Goal: Book appointment/travel/reservation

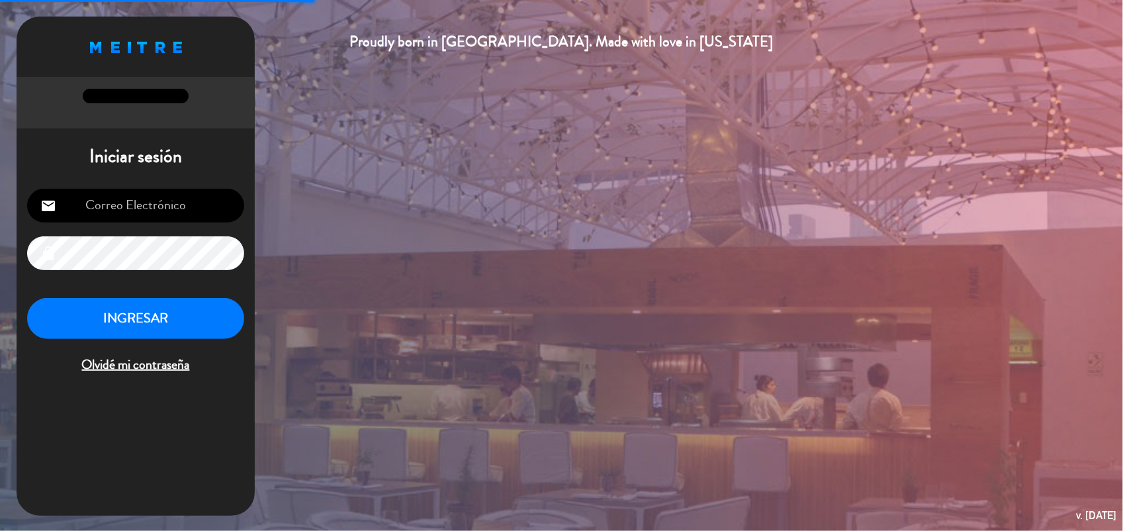
type input "[EMAIL_ADDRESS][DOMAIN_NAME]"
click at [220, 303] on button "INGRESAR" at bounding box center [135, 319] width 217 height 42
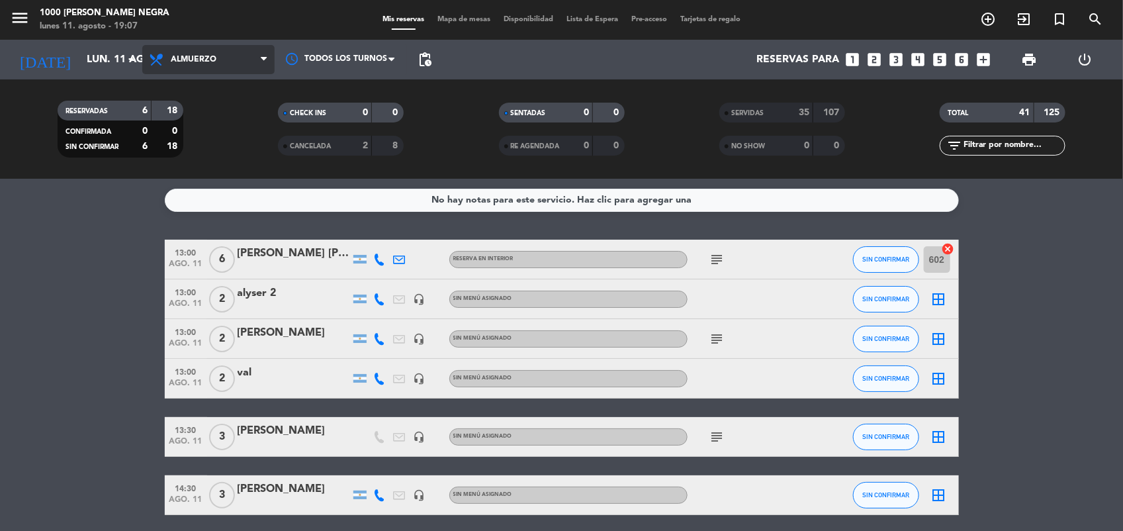
click at [169, 58] on span "Almuerzo" at bounding box center [208, 59] width 132 height 29
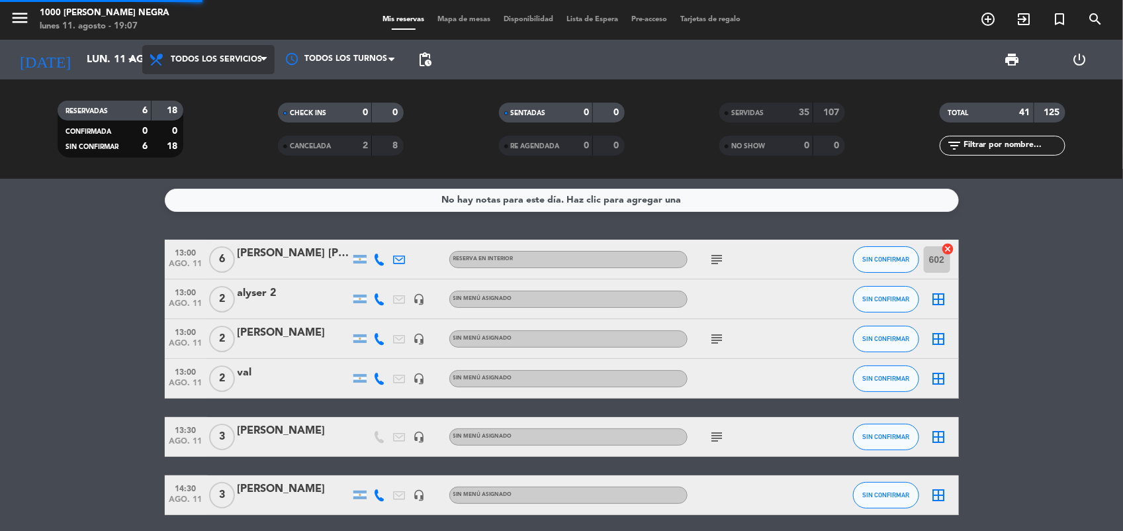
click at [187, 95] on div "menu 1000 [PERSON_NAME] Negra [DATE] 11. agosto - 19:07 Mis reservas Mapa de me…" at bounding box center [561, 89] width 1123 height 179
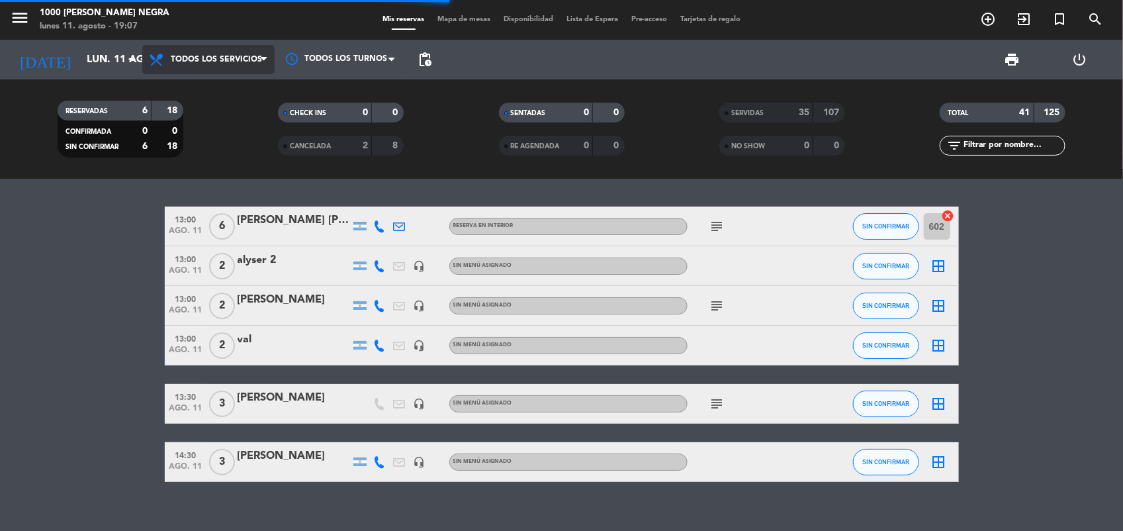
click at [216, 50] on span "Todos los servicios" at bounding box center [208, 59] width 132 height 29
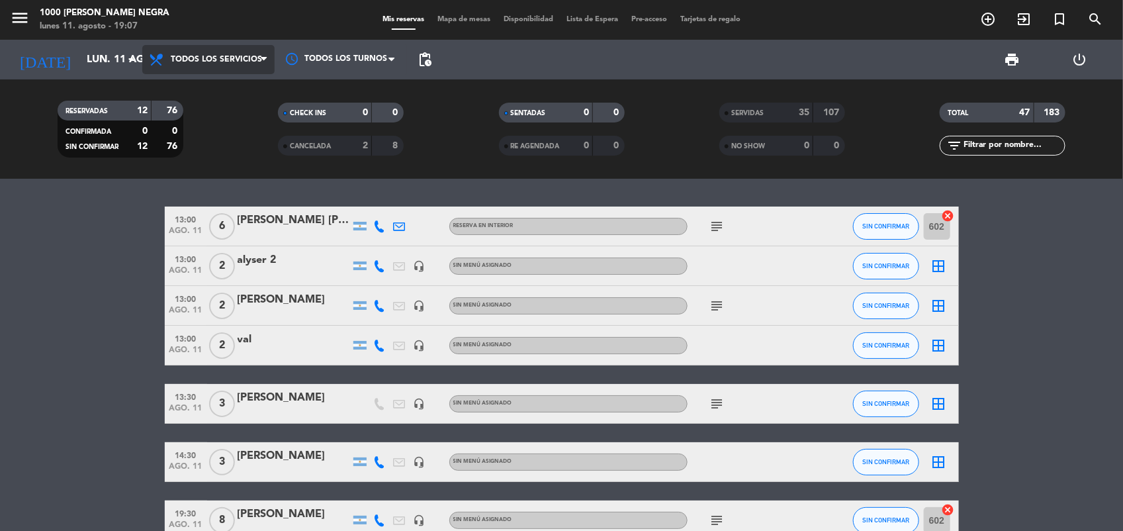
click at [215, 60] on span "Todos los servicios" at bounding box center [216, 59] width 91 height 9
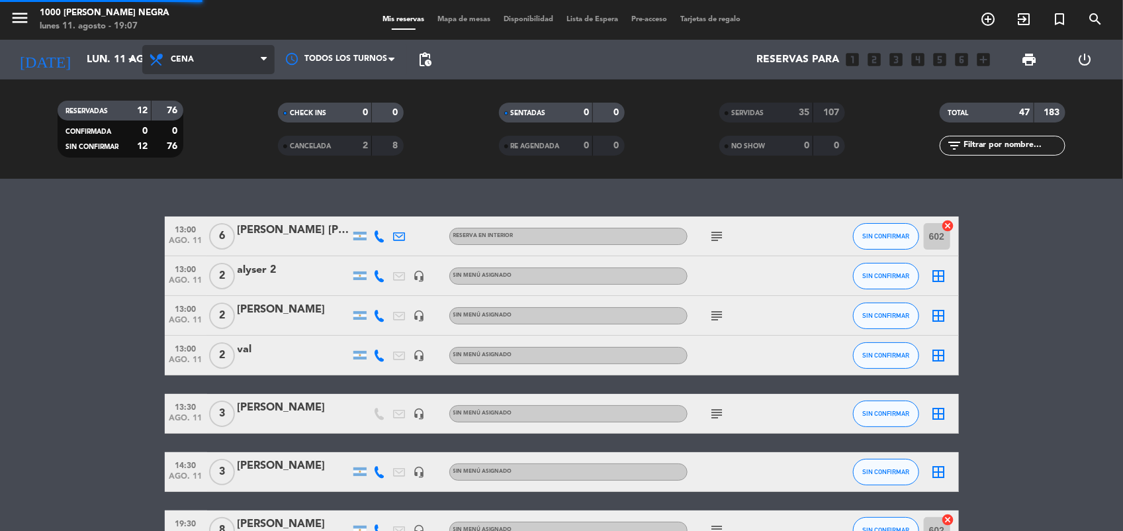
click at [212, 150] on div "menu 1000 [PERSON_NAME] Negra [DATE] 11. agosto - 19:07 Mis reservas Mapa de me…" at bounding box center [561, 89] width 1123 height 179
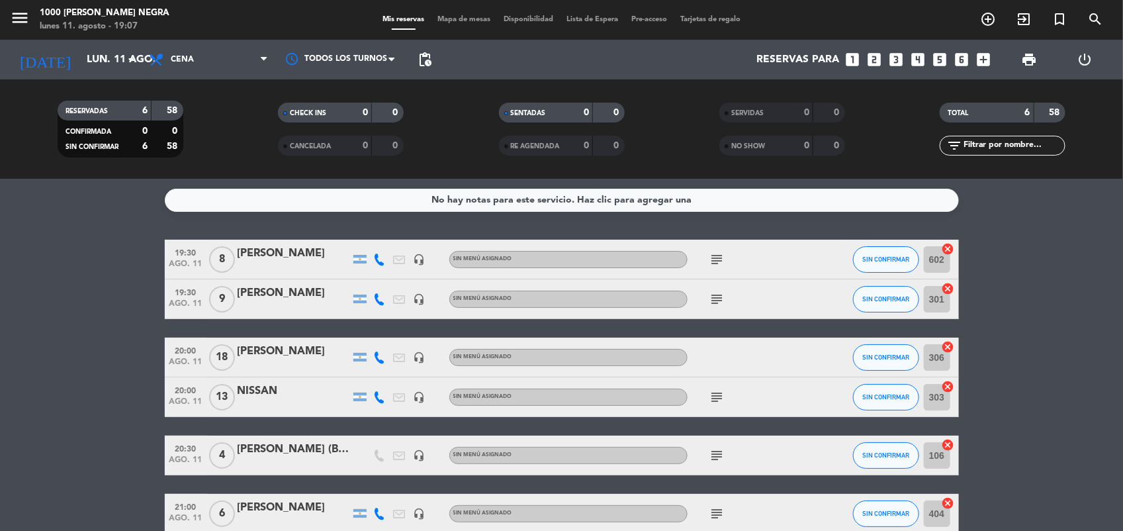
scroll to position [68, 0]
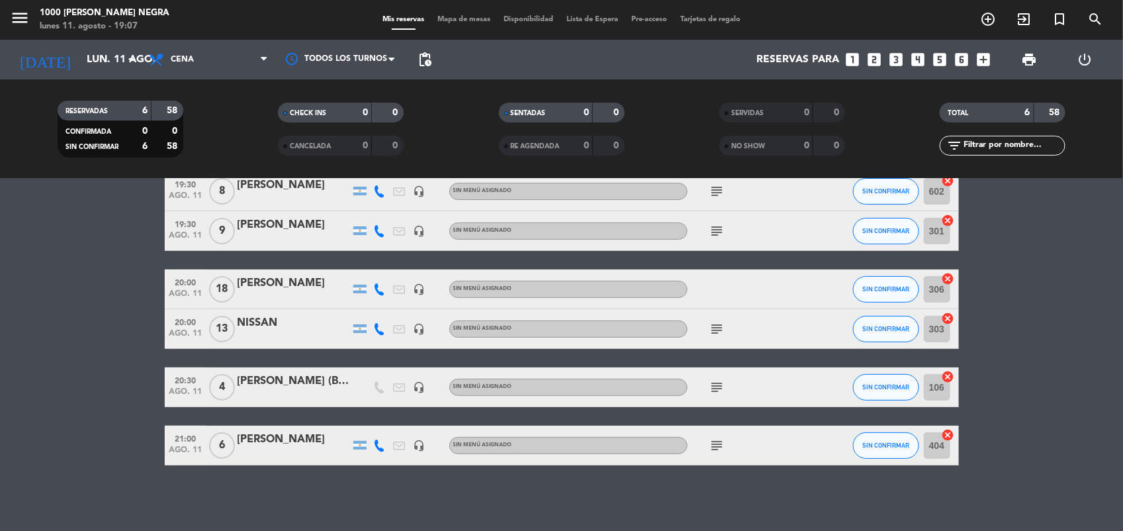
click at [719, 388] on icon "subject" at bounding box center [717, 387] width 16 height 16
click at [722, 445] on icon "subject" at bounding box center [717, 445] width 16 height 16
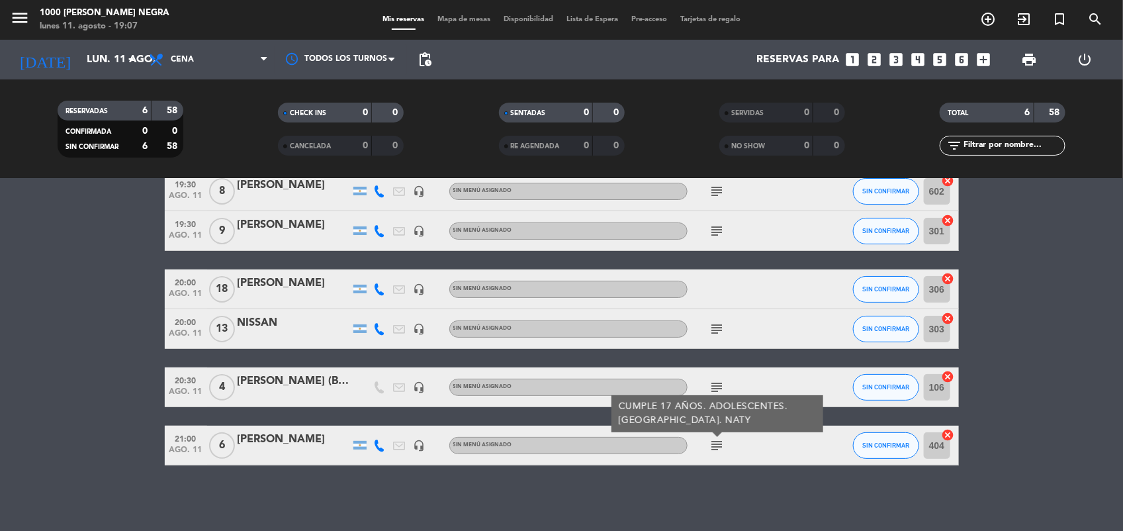
click at [701, 472] on div "No hay notas para este servicio. Haz clic para agregar una 19:30 [DATE] 8 [PERS…" at bounding box center [561, 355] width 1123 height 352
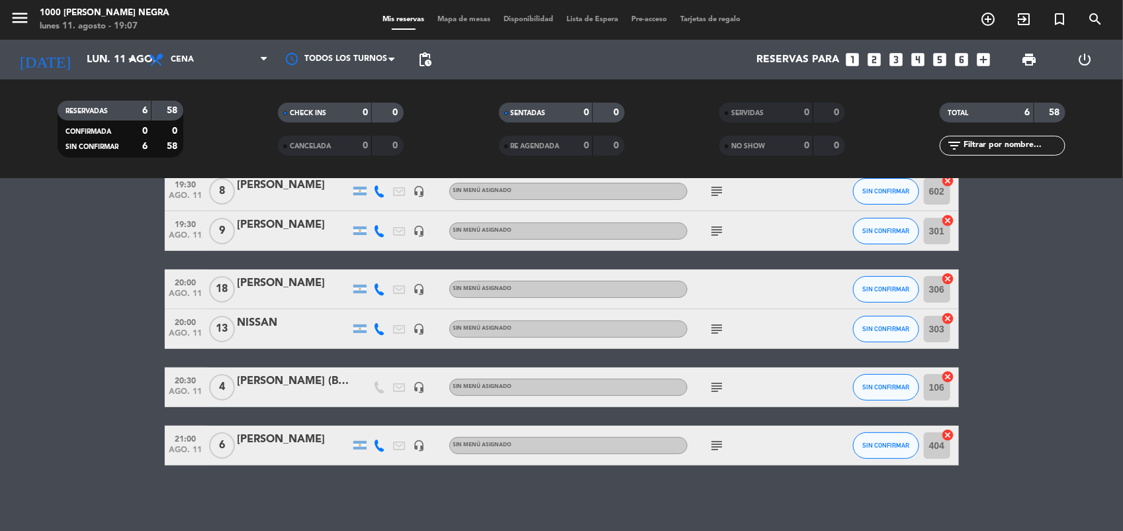
click at [478, 20] on span "Mapa de mesas" at bounding box center [464, 19] width 66 height 7
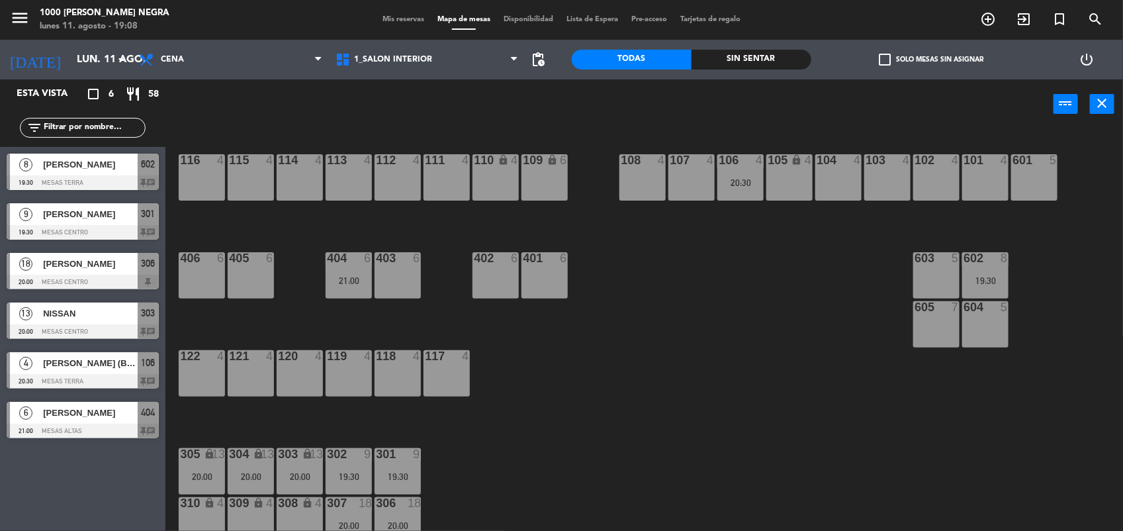
click at [748, 267] on div "116 4 115 4 114 4 113 4 112 4 111 4 110 lock 4 109 lock 6 108 4 107 4 106 4 20:…" at bounding box center [650, 332] width 946 height 402
click at [116, 132] on input "text" at bounding box center [93, 127] width 103 height 15
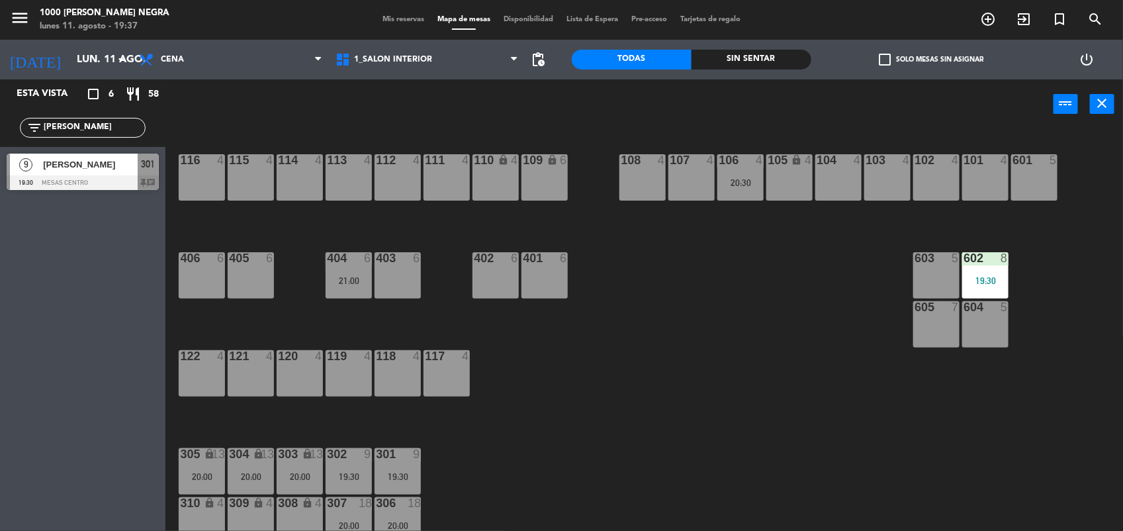
type input "[PERSON_NAME]"
click at [138, 172] on div "301" at bounding box center [148, 164] width 21 height 22
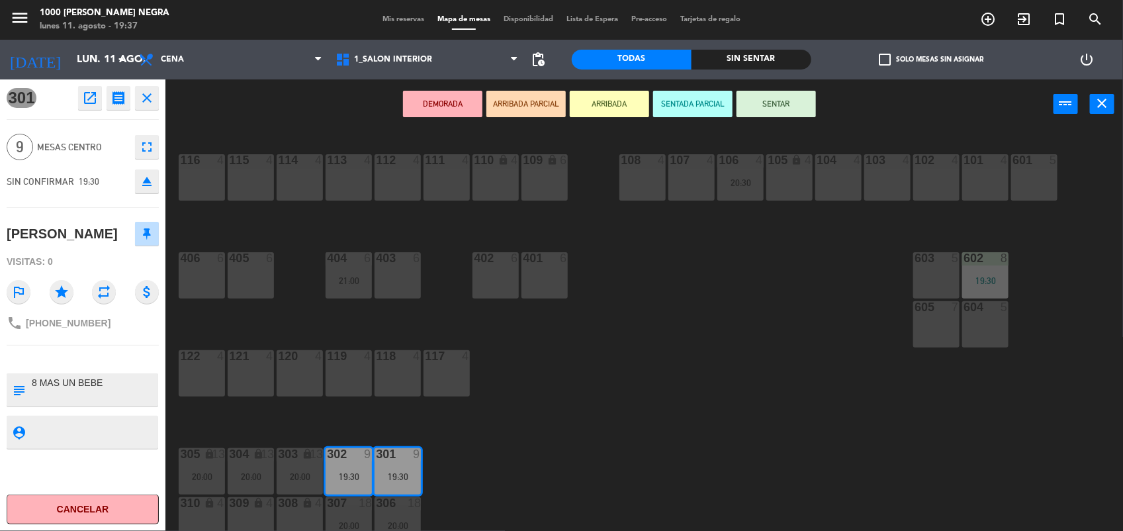
click at [802, 96] on button "SENTAR" at bounding box center [775, 104] width 79 height 26
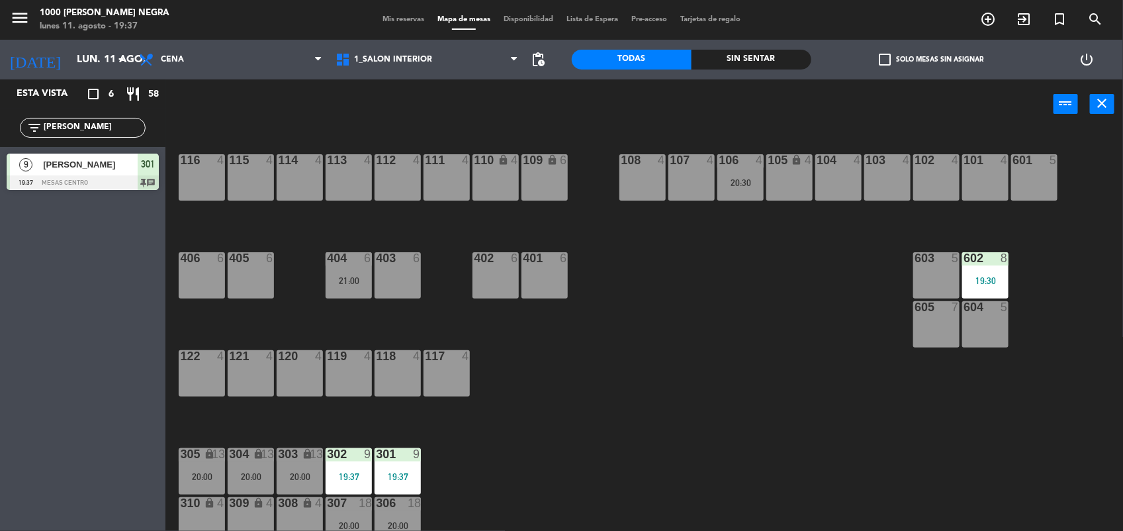
click at [116, 126] on input "[PERSON_NAME]" at bounding box center [93, 127] width 103 height 15
type input "j"
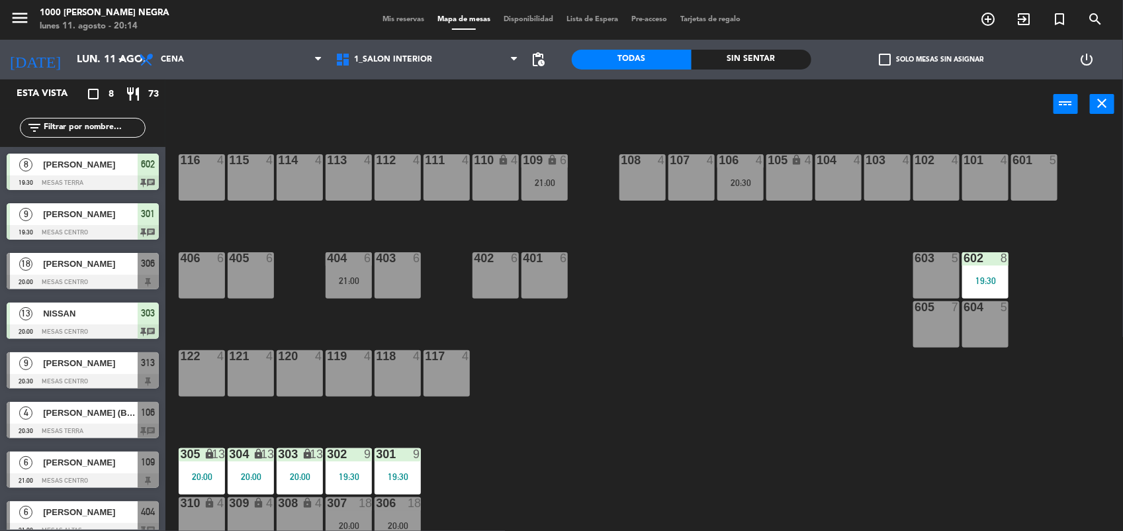
click at [396, 22] on span "Mis reservas" at bounding box center [403, 19] width 55 height 7
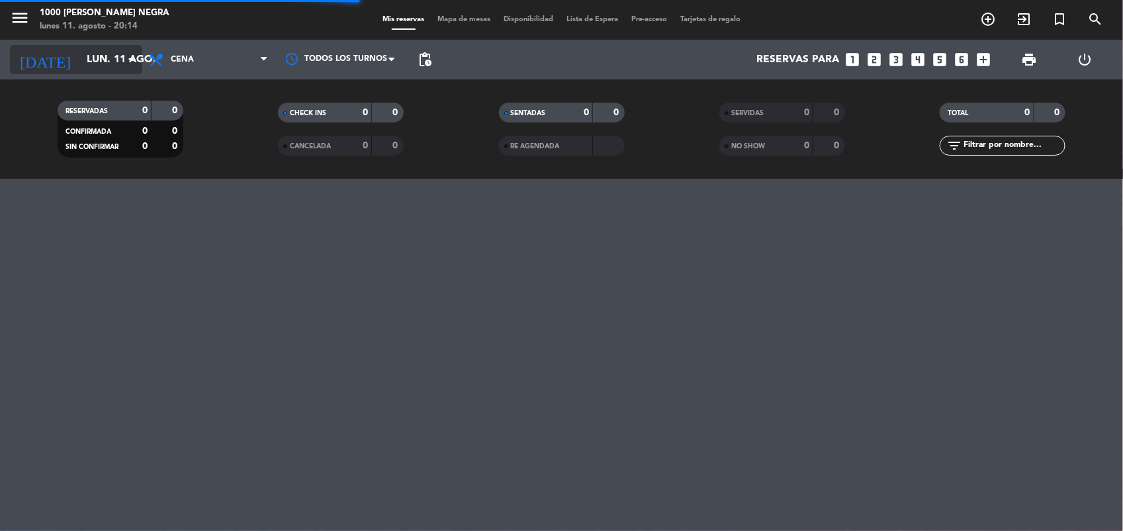
click at [80, 63] on input "lun. 11 ago." at bounding box center [150, 60] width 140 height 26
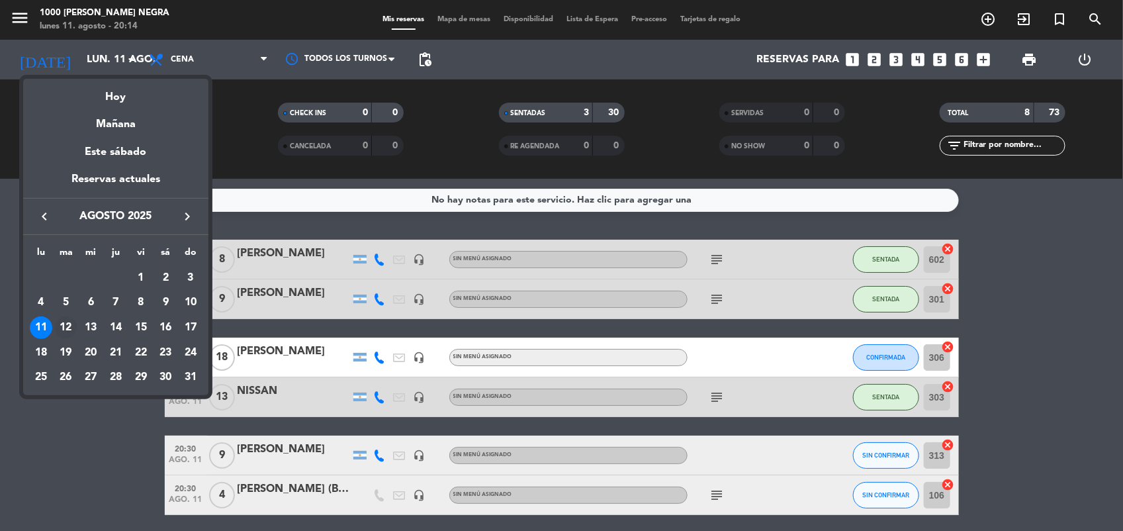
click at [60, 327] on div "12" at bounding box center [66, 327] width 22 height 22
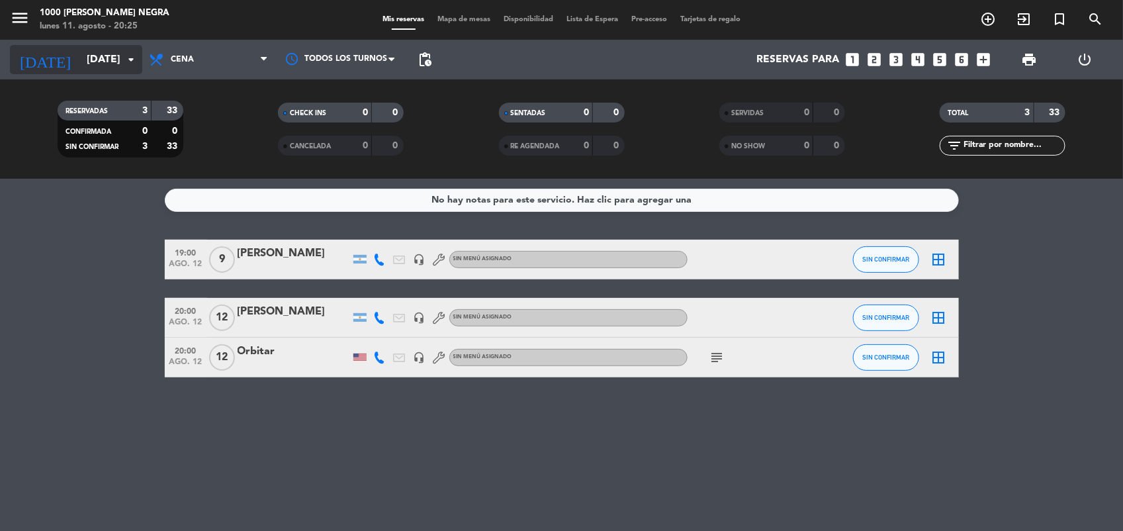
click at [97, 58] on input "[DATE]" at bounding box center [150, 60] width 140 height 26
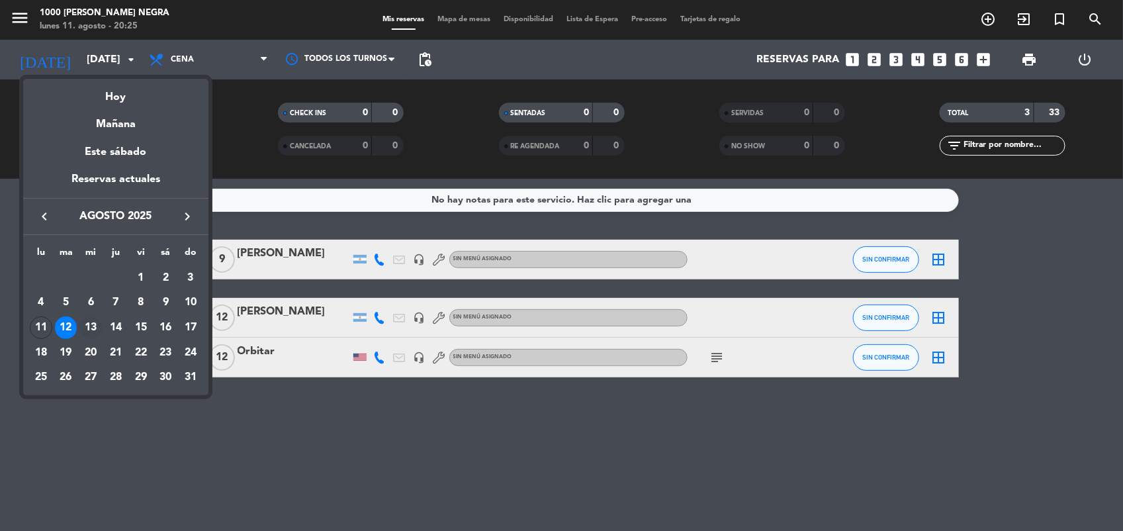
click at [91, 325] on div "13" at bounding box center [90, 327] width 22 height 22
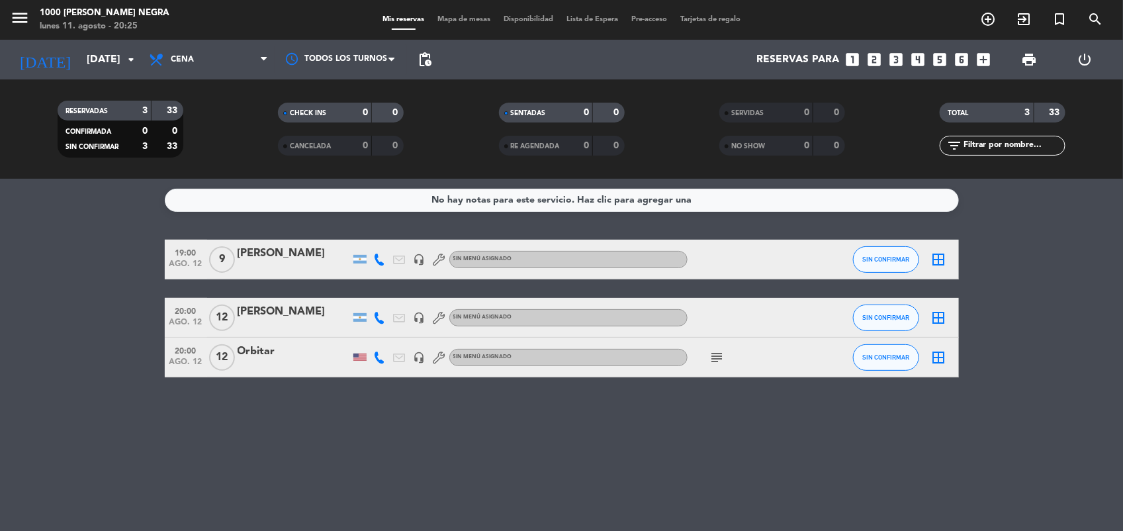
type input "mié. 13 ago."
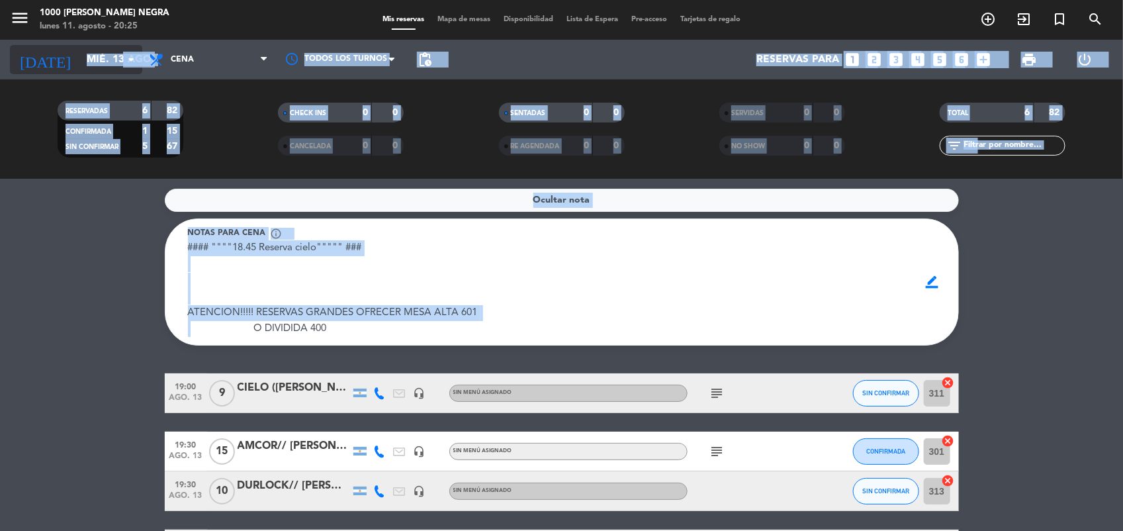
drag, startPoint x: 91, startPoint y: 325, endPoint x: 73, endPoint y: 56, distance: 269.2
click at [73, 56] on ng-component "menu 1000 [PERSON_NAME] Negra [DATE] 11. agosto - 20:25 Mis reservas Mapa de me…" at bounding box center [561, 265] width 1123 height 531
drag, startPoint x: 73, startPoint y: 56, endPoint x: 112, endPoint y: 233, distance: 181.0
click at [112, 233] on service-notes "Ocultar nota Notas para cena info_outline #### """"18.45 Reserva cielo""""" ###…" at bounding box center [561, 267] width 1123 height 157
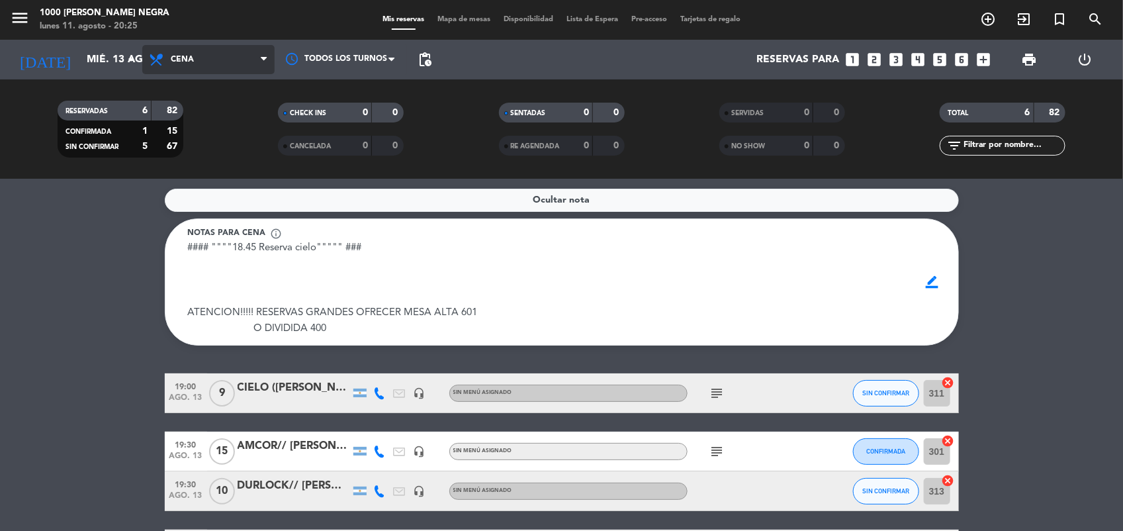
click at [205, 52] on span "Cena" at bounding box center [208, 59] width 132 height 29
click at [210, 111] on div "menu 1000 [PERSON_NAME] Negra [DATE] 11. agosto - 20:25 Mis reservas Mapa de me…" at bounding box center [561, 89] width 1123 height 179
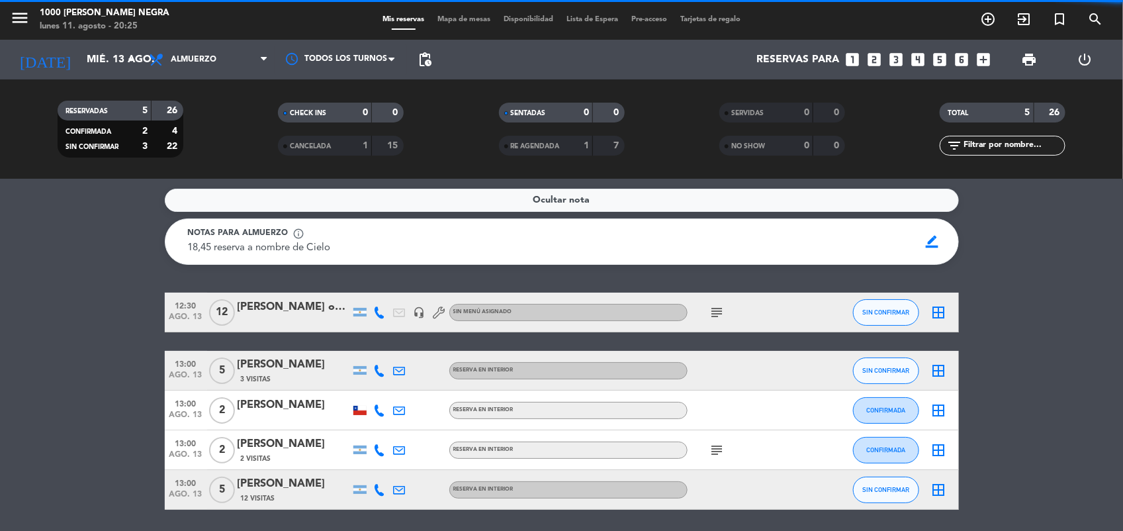
click at [85, 345] on bookings-row "12:30 [DATE] [PERSON_NAME] opempaz headset_mic Sin menú asignado subject SIN CO…" at bounding box center [561, 400] width 1123 height 217
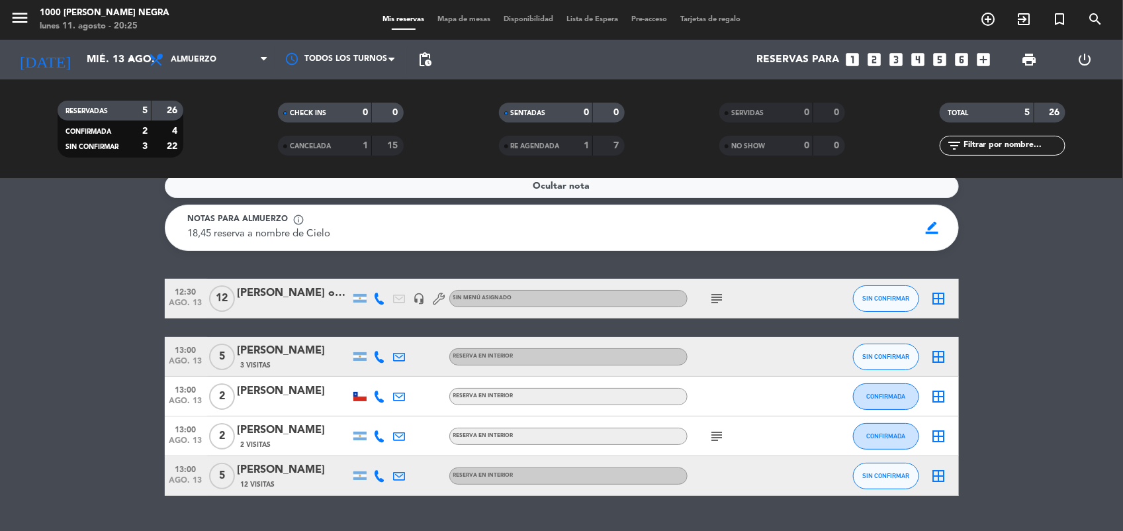
scroll to position [11, 0]
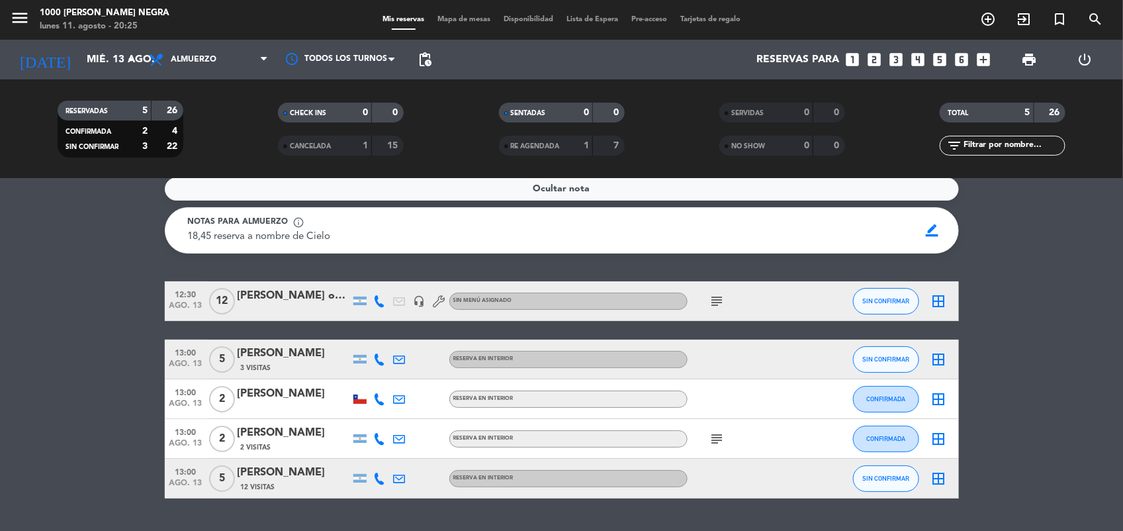
click at [723, 304] on icon "subject" at bounding box center [717, 301] width 16 height 16
click at [713, 439] on icon "subject" at bounding box center [717, 439] width 16 height 16
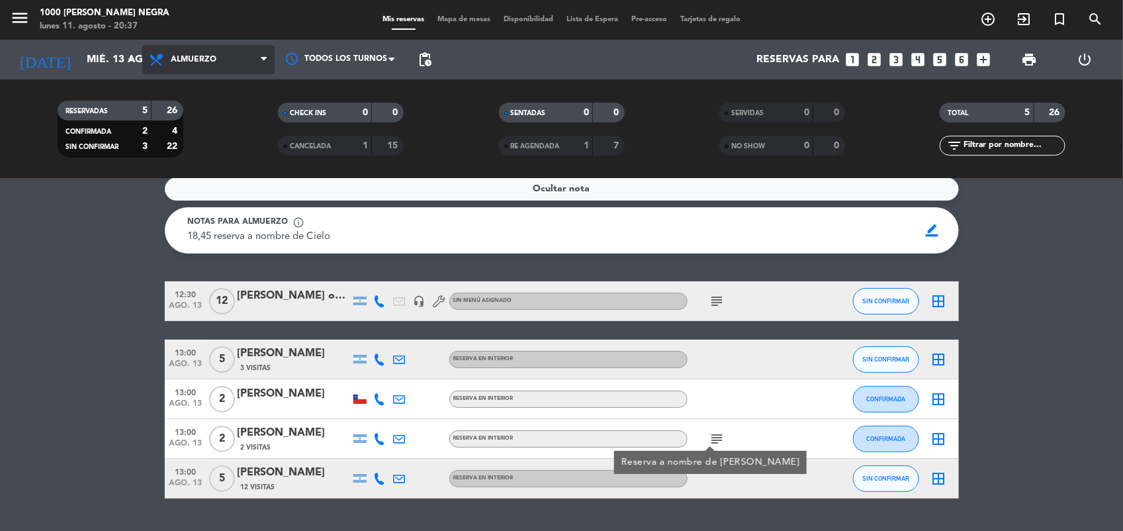
click at [186, 60] on span "Almuerzo" at bounding box center [194, 59] width 46 height 9
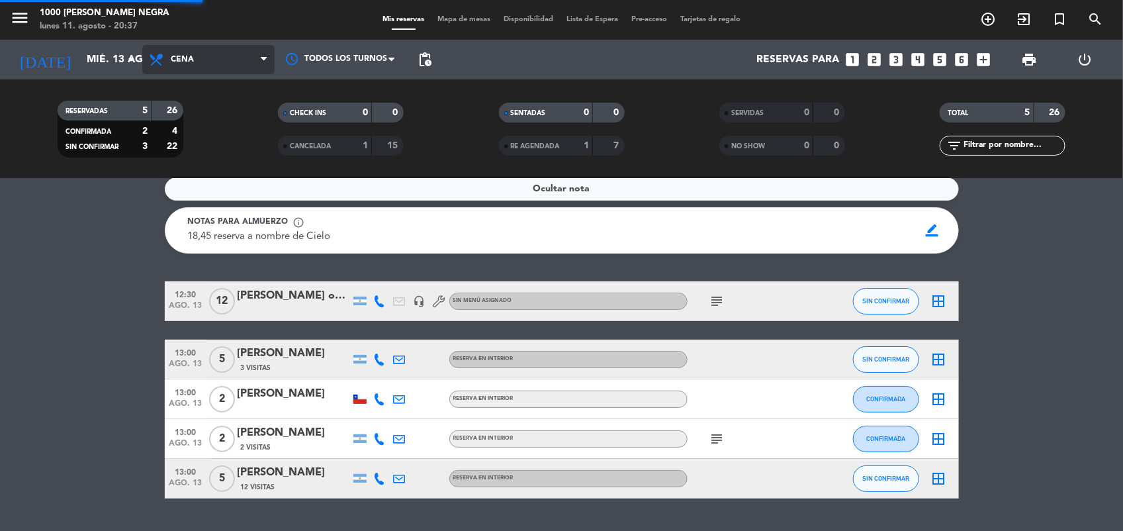
click at [196, 149] on div "menu 1000 [PERSON_NAME] Negra [DATE] 11. agosto - 20:37 Mis reservas Mapa de me…" at bounding box center [561, 89] width 1123 height 179
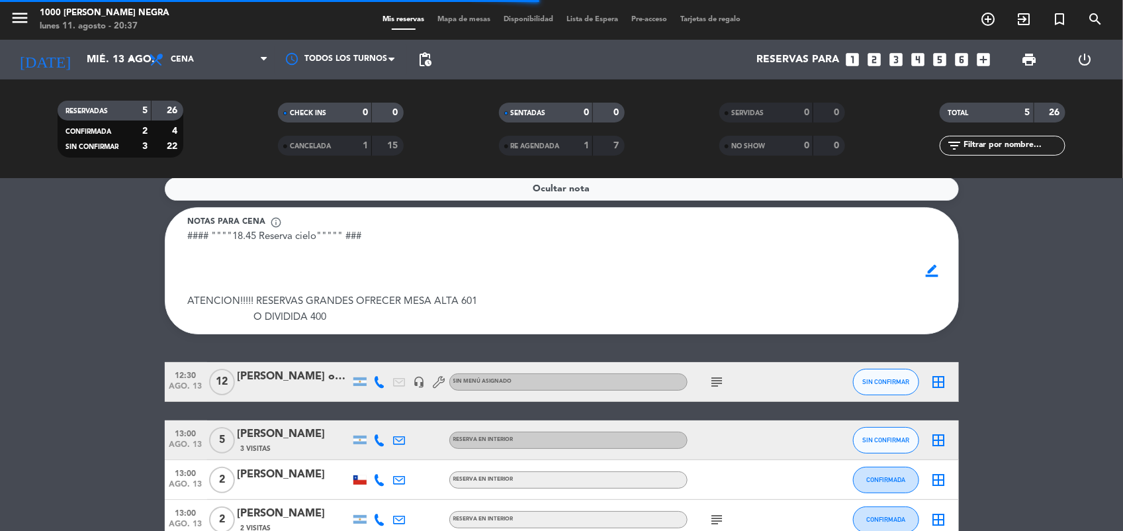
click at [93, 303] on service-notes "Ocultar nota Notas para cena info_outline #### """"18.45 Reserva cielo""""" ###…" at bounding box center [561, 255] width 1123 height 157
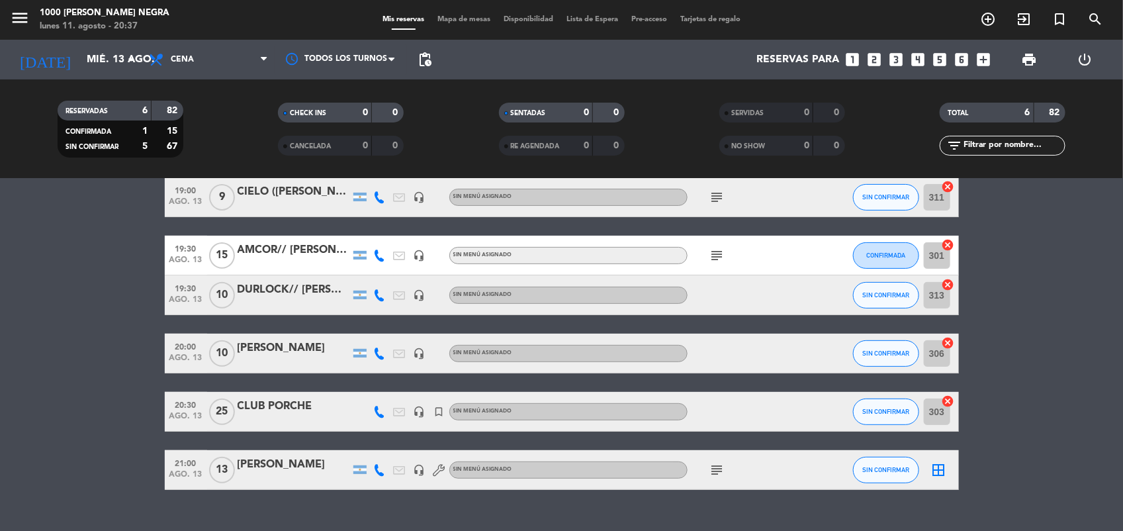
scroll to position [198, 0]
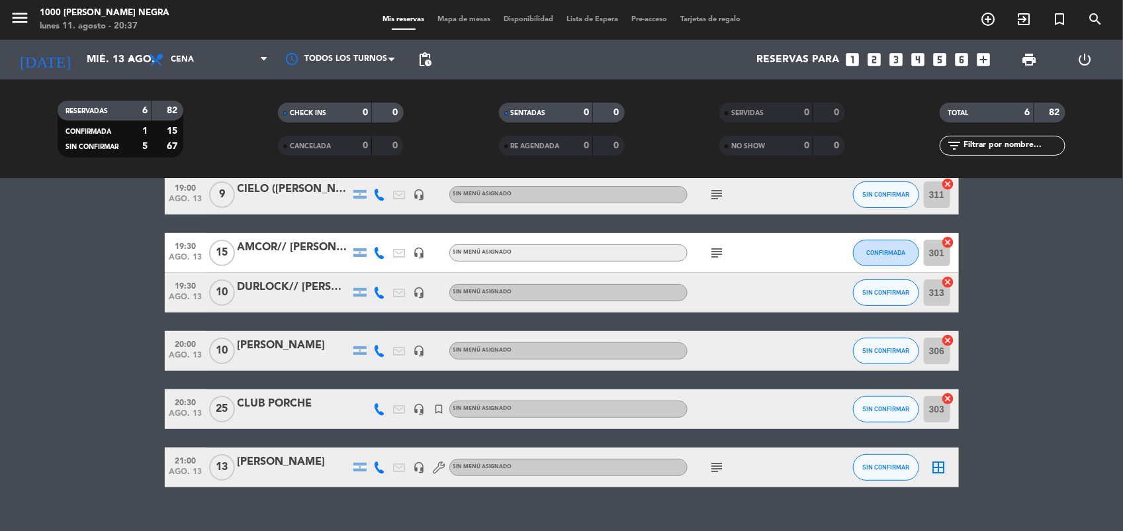
click at [714, 467] on icon "subject" at bounding box center [717, 467] width 16 height 16
click at [306, 470] on div at bounding box center [294, 475] width 112 height 11
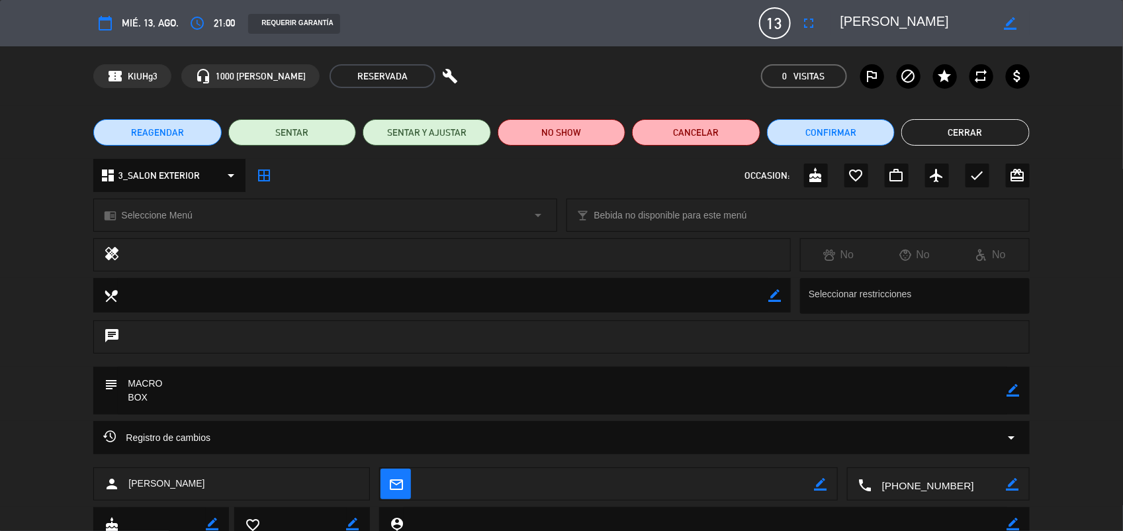
click at [250, 430] on div "Registro de cambios arrow_drop_down" at bounding box center [561, 437] width 916 height 16
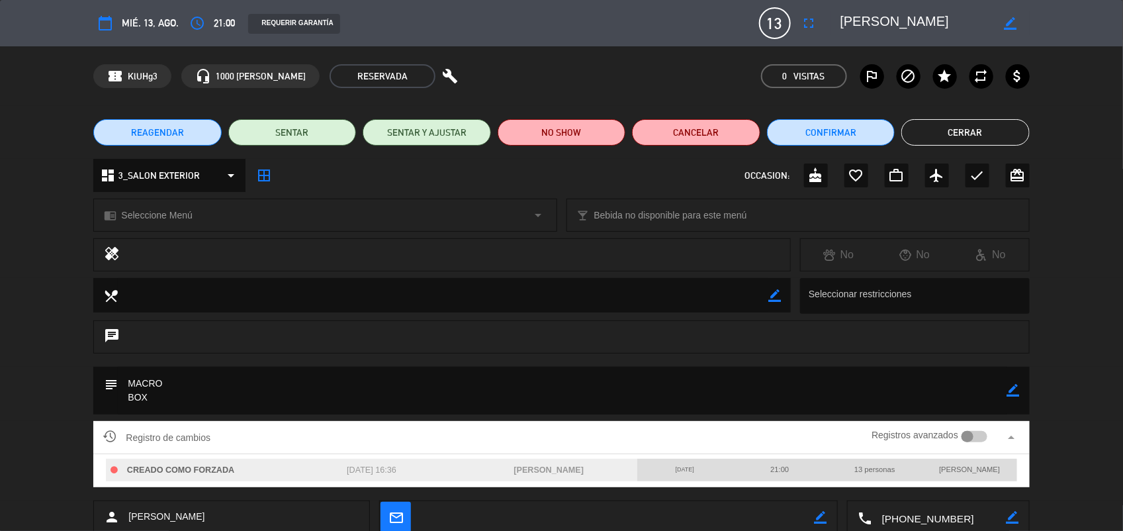
click at [982, 435] on div at bounding box center [974, 437] width 26 height 12
click at [1050, 457] on div "Registro de cambios Registros avanzados arrow_drop_up CREADO COMO FORZADA [DATE…" at bounding box center [561, 460] width 1123 height 79
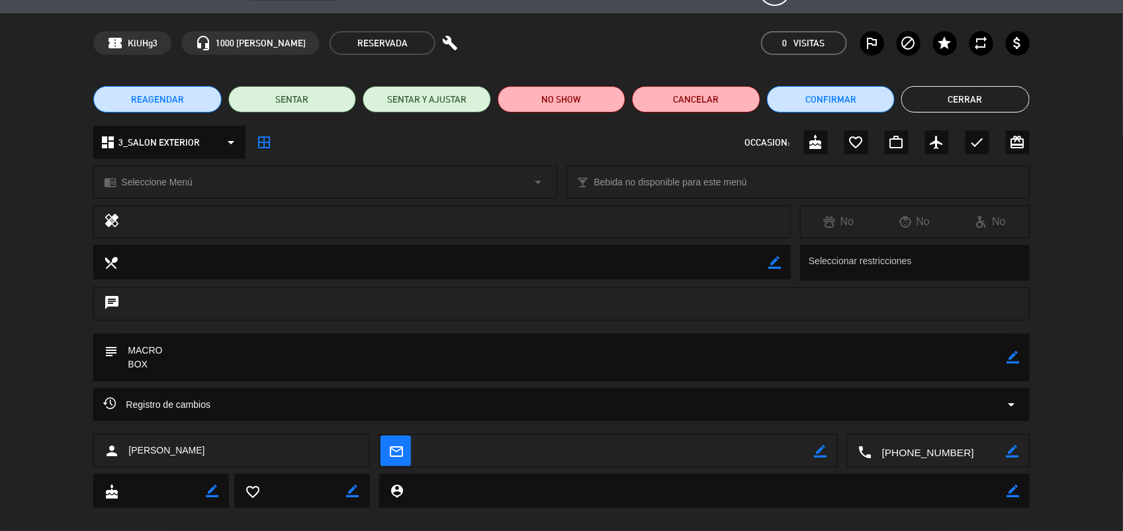
scroll to position [48, 0]
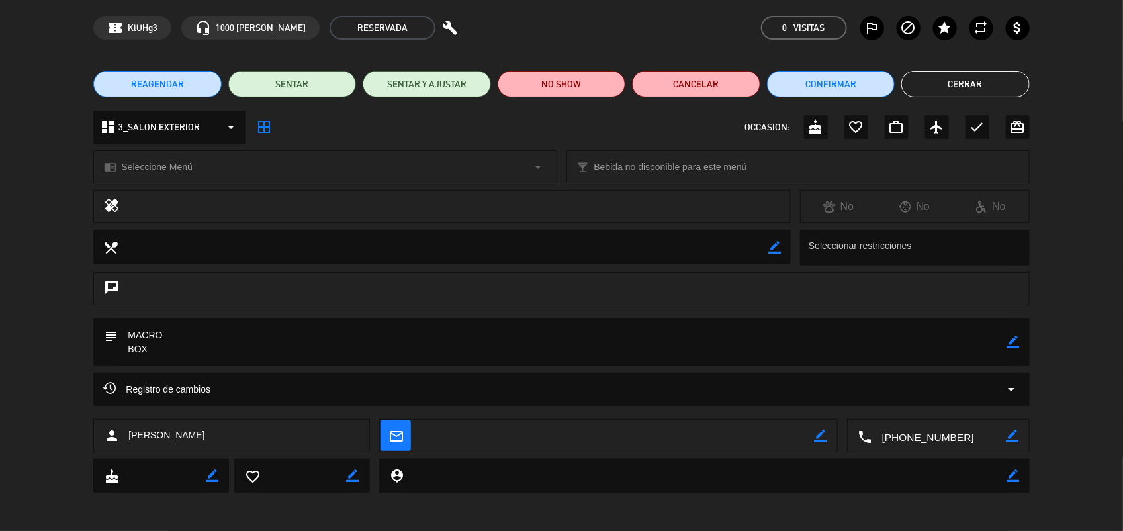
click at [835, 376] on div "Registro de cambios arrow_drop_down" at bounding box center [560, 388] width 935 height 33
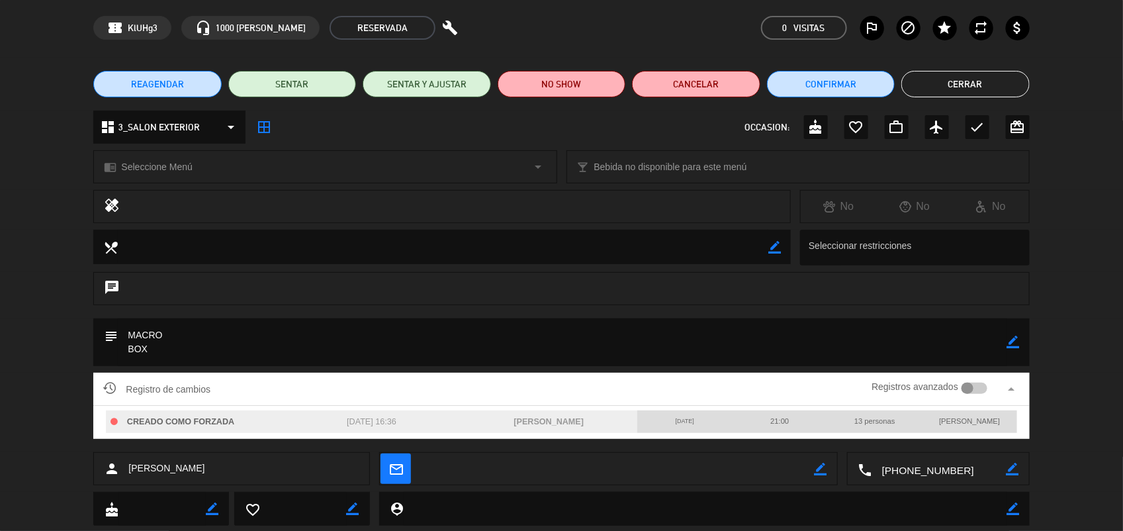
click at [972, 386] on div at bounding box center [967, 388] width 12 height 12
click at [972, 386] on div at bounding box center [974, 388] width 26 height 12
click at [972, 386] on div at bounding box center [967, 388] width 12 height 12
click at [979, 84] on button "Cerrar" at bounding box center [965, 84] width 128 height 26
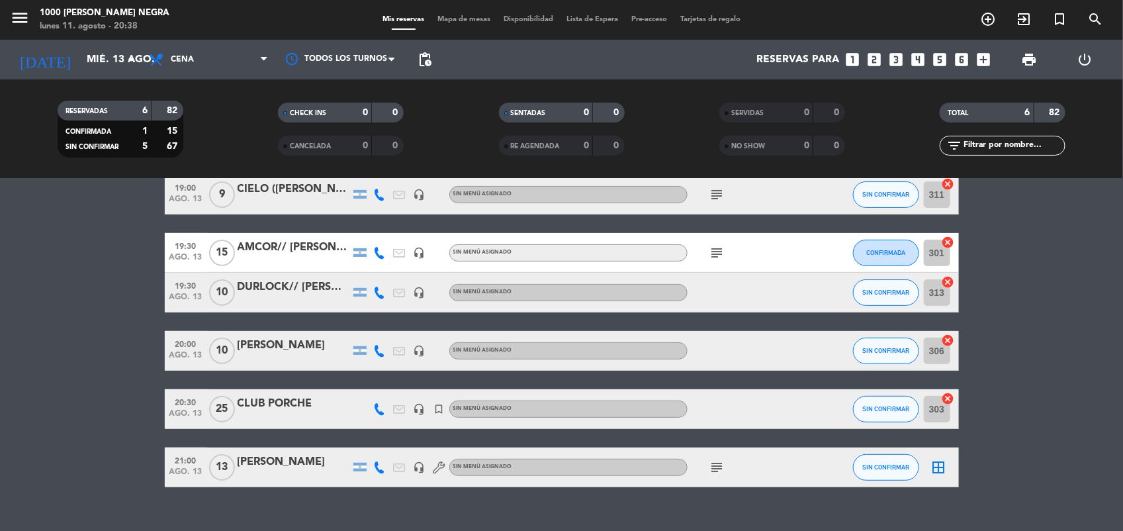
click at [1056, 379] on bookings-row "19:00 [DATE] 9 CIELO ([PERSON_NAME]) headset_mic Sin menú asignado subject SIN …" at bounding box center [561, 331] width 1123 height 312
click at [718, 466] on icon "subject" at bounding box center [717, 467] width 16 height 16
click at [1043, 417] on bookings-row "19:00 [DATE] 9 CIELO ([PERSON_NAME]) headset_mic Sin menú asignado subject SIN …" at bounding box center [561, 331] width 1123 height 312
click at [984, 63] on icon "add_box" at bounding box center [982, 59] width 17 height 17
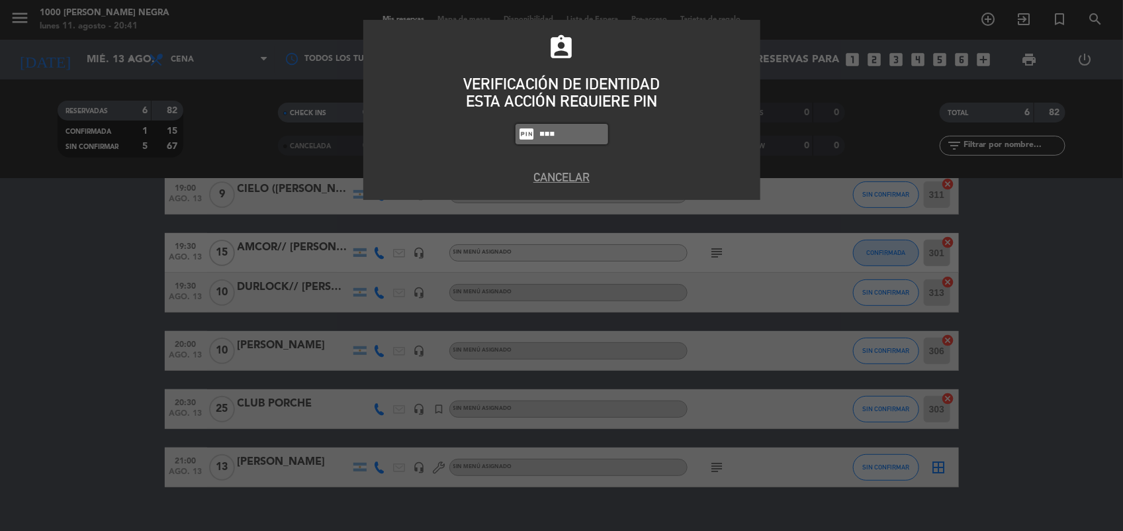
type input "61|3"
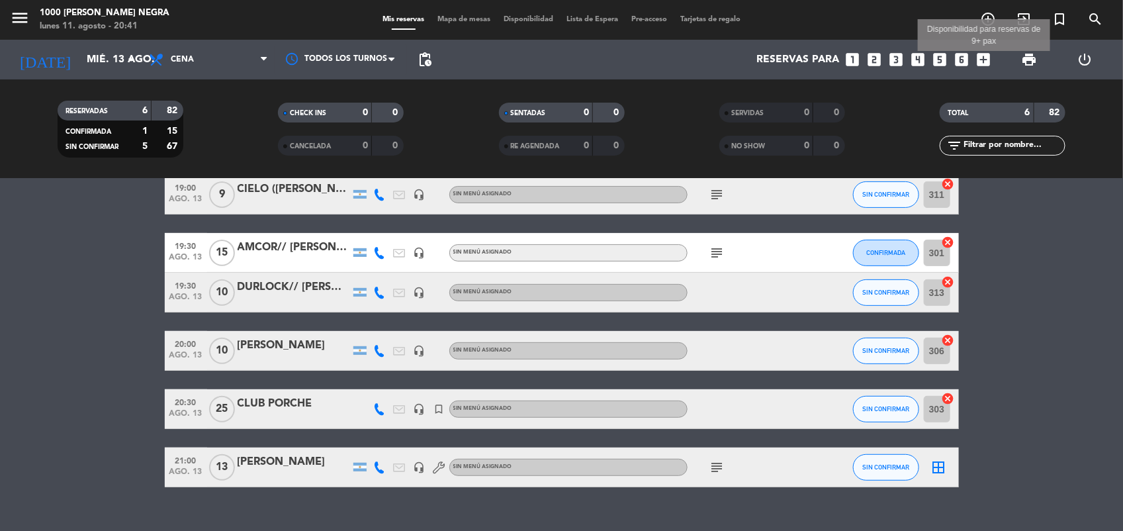
drag, startPoint x: 984, startPoint y: 63, endPoint x: 976, endPoint y: 61, distance: 8.8
click at [976, 61] on icon "add_box" at bounding box center [982, 59] width 17 height 17
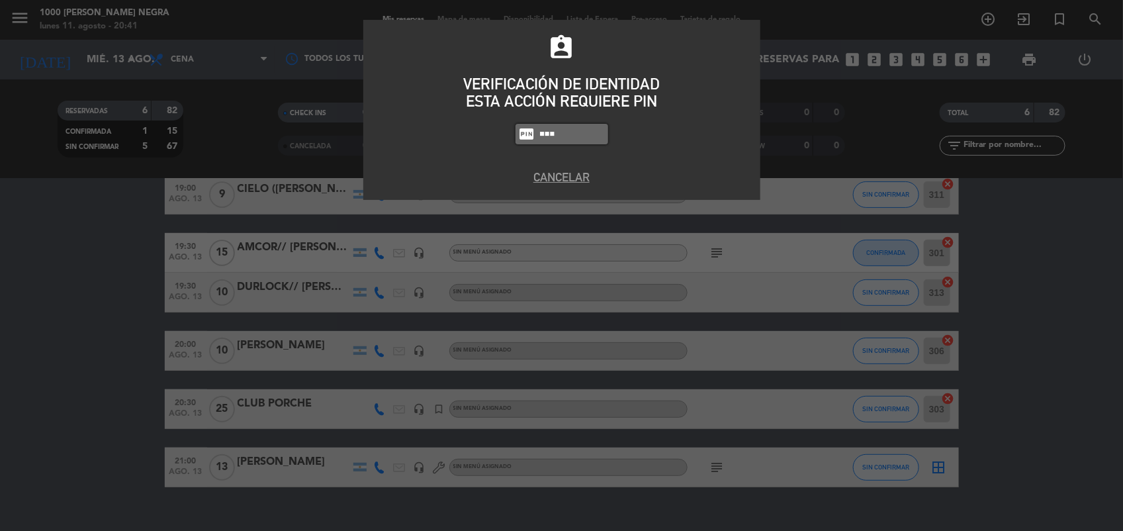
type input "6132"
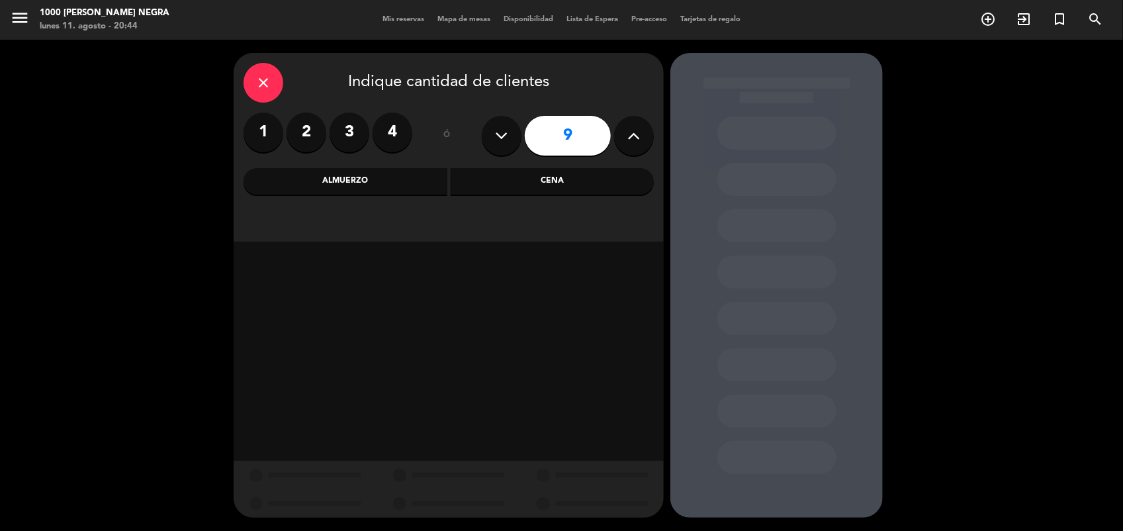
click at [273, 83] on div "close" at bounding box center [263, 83] width 40 height 40
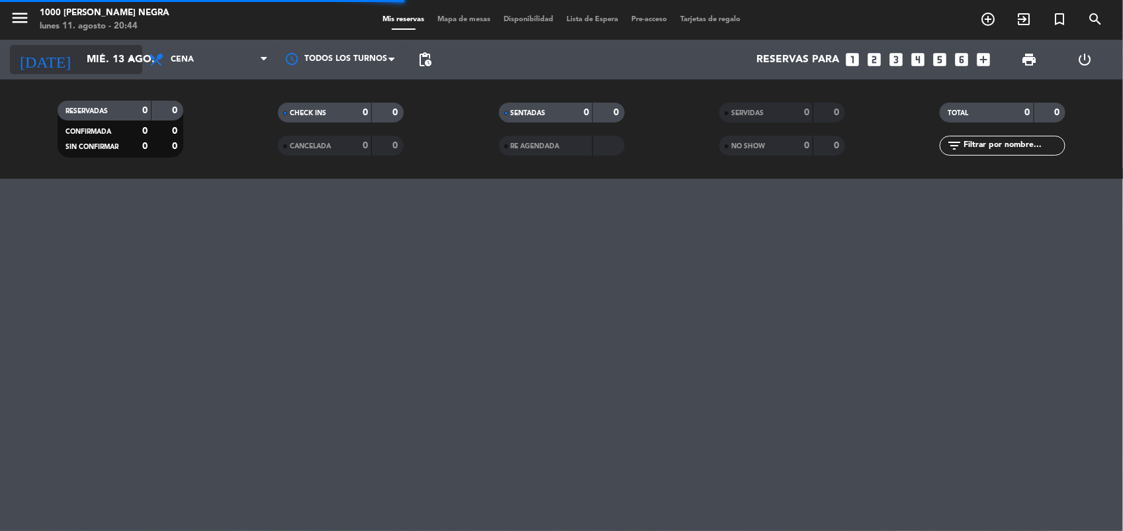
click at [105, 57] on input "mié. 13 ago." at bounding box center [150, 60] width 140 height 26
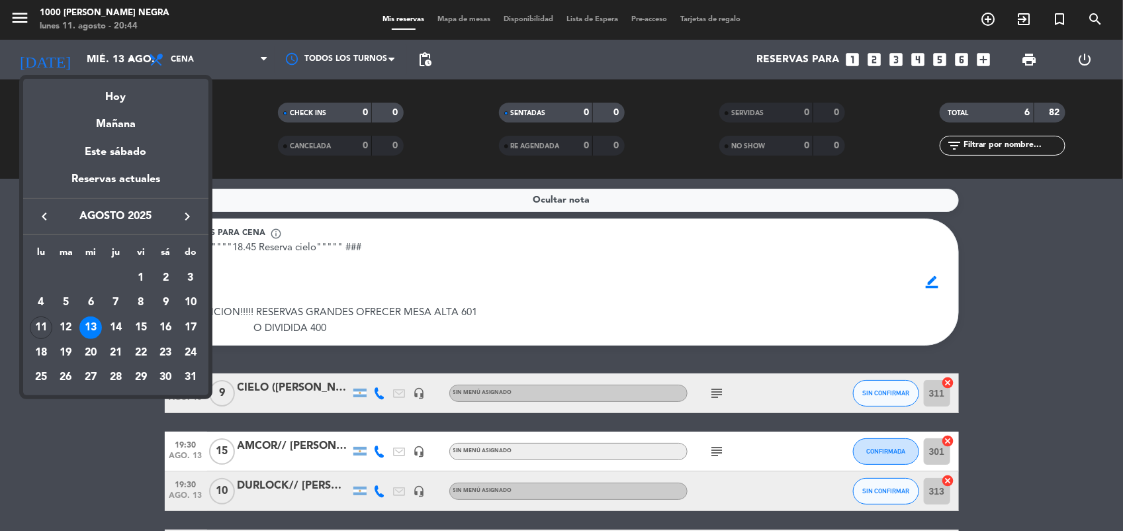
click at [189, 212] on icon "keyboard_arrow_right" at bounding box center [187, 216] width 16 height 16
click at [189, 324] on div "14" at bounding box center [190, 327] width 22 height 22
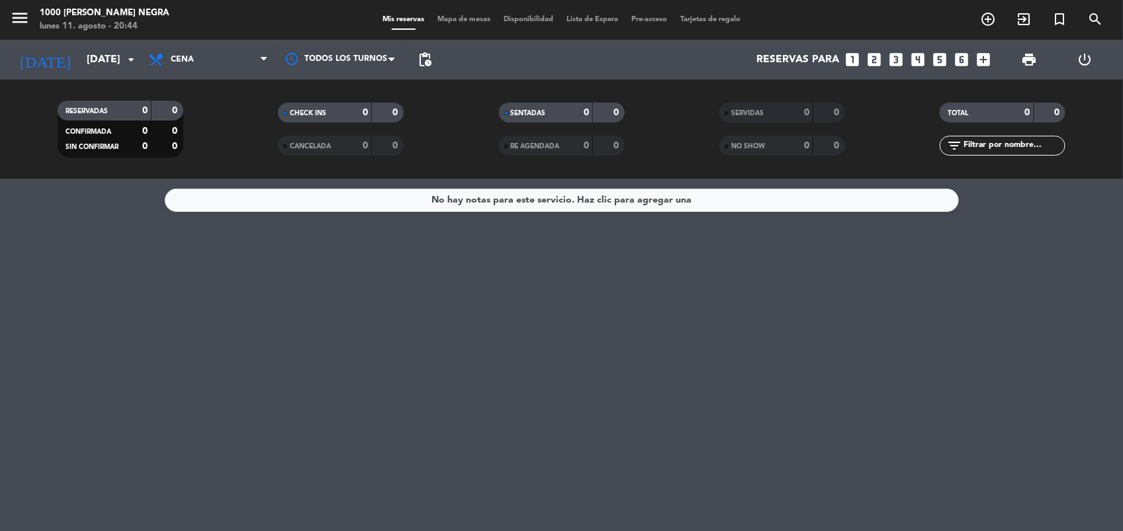
click at [240, 62] on span "Cena" at bounding box center [208, 59] width 132 height 29
click at [226, 130] on div "menu 1000 [PERSON_NAME] Negra [DATE] 11. agosto - 20:44 Mis reservas Mapa de me…" at bounding box center [561, 89] width 1123 height 179
click at [88, 62] on input "[DATE]" at bounding box center [150, 60] width 140 height 26
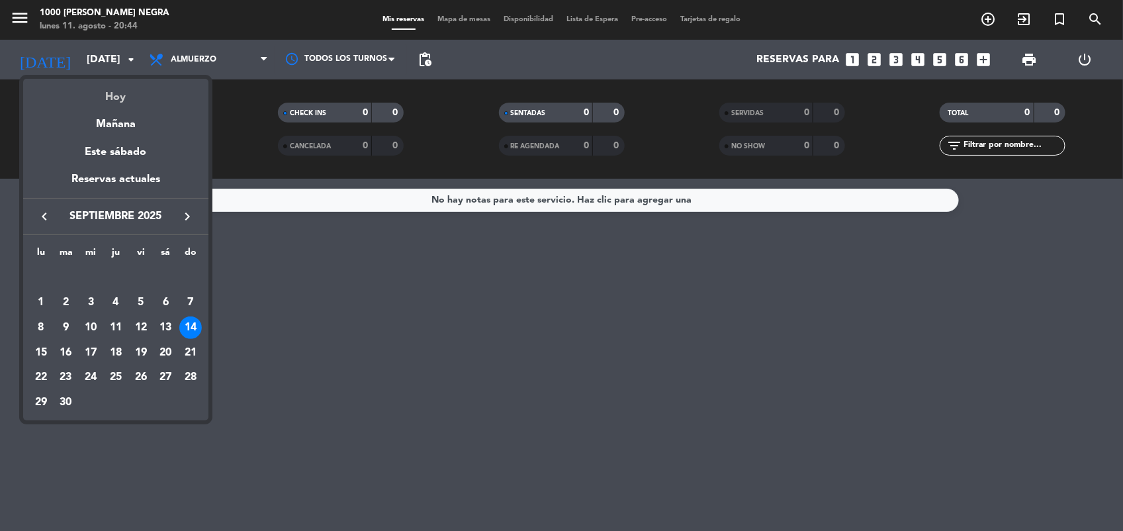
click at [120, 97] on div "Hoy" at bounding box center [115, 92] width 185 height 27
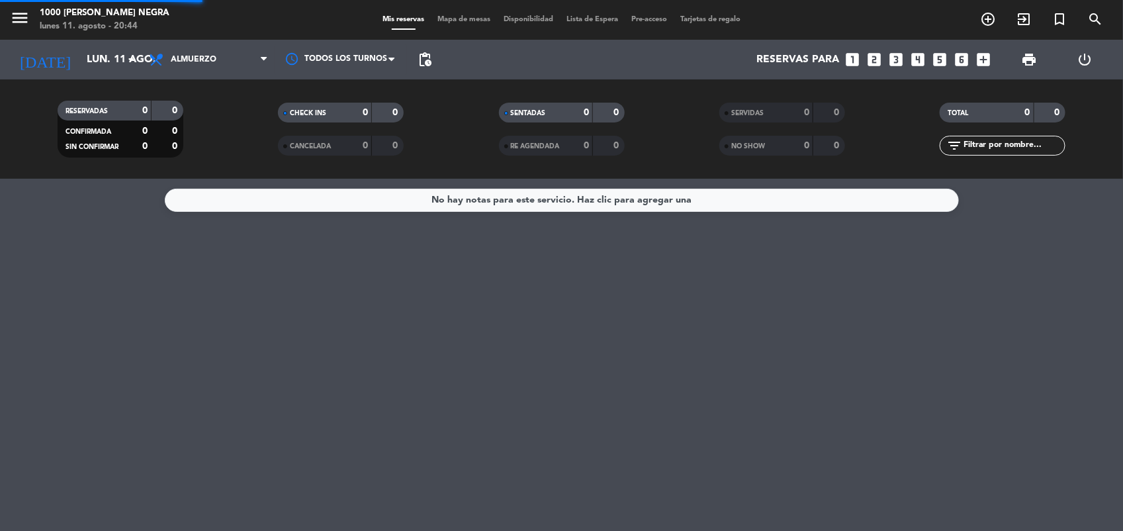
click at [120, 97] on div "RESERVADAS 0 0 CONFIRMADA 0 0 SIN CONFIRMAR 0 0" at bounding box center [120, 129] width 220 height 73
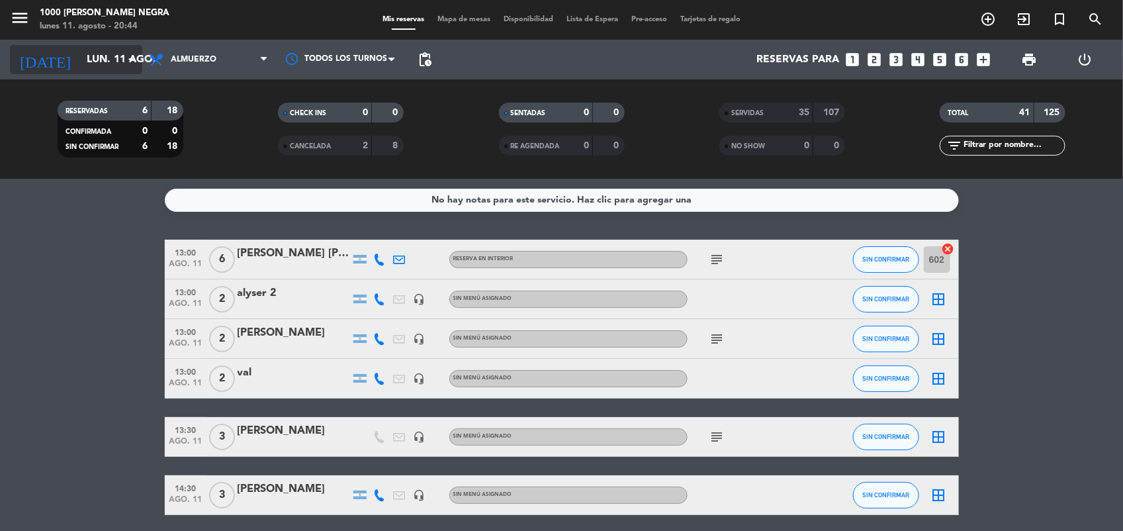
click at [89, 67] on input "lun. 11 ago." at bounding box center [150, 60] width 140 height 26
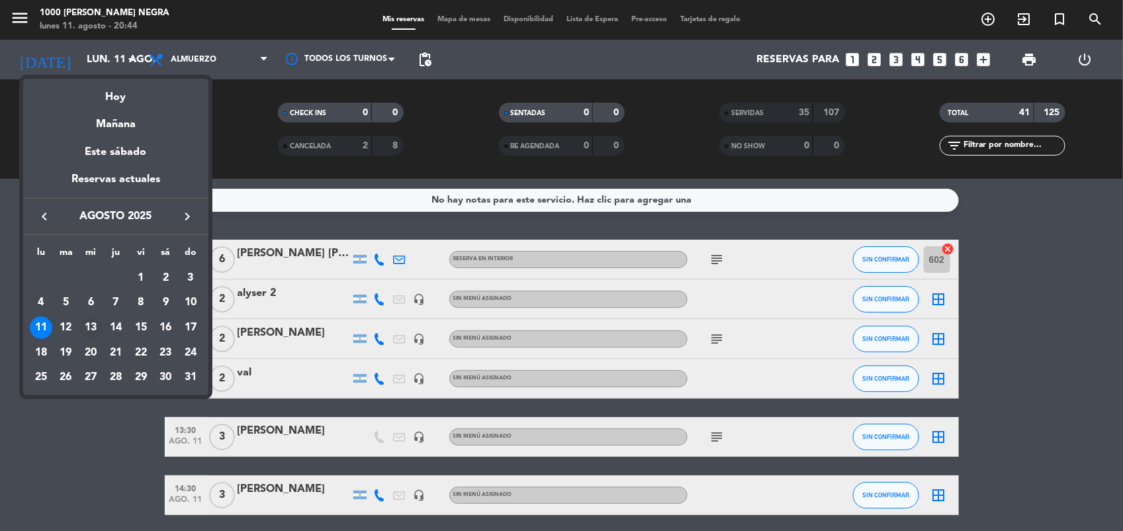
click at [90, 324] on div "13" at bounding box center [90, 327] width 22 height 22
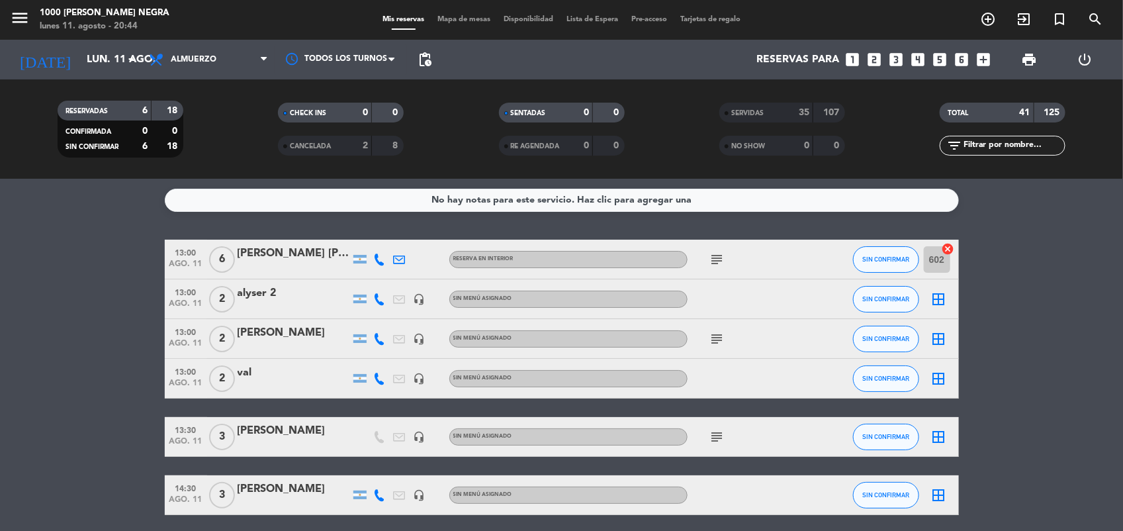
type input "mié. 13 ago."
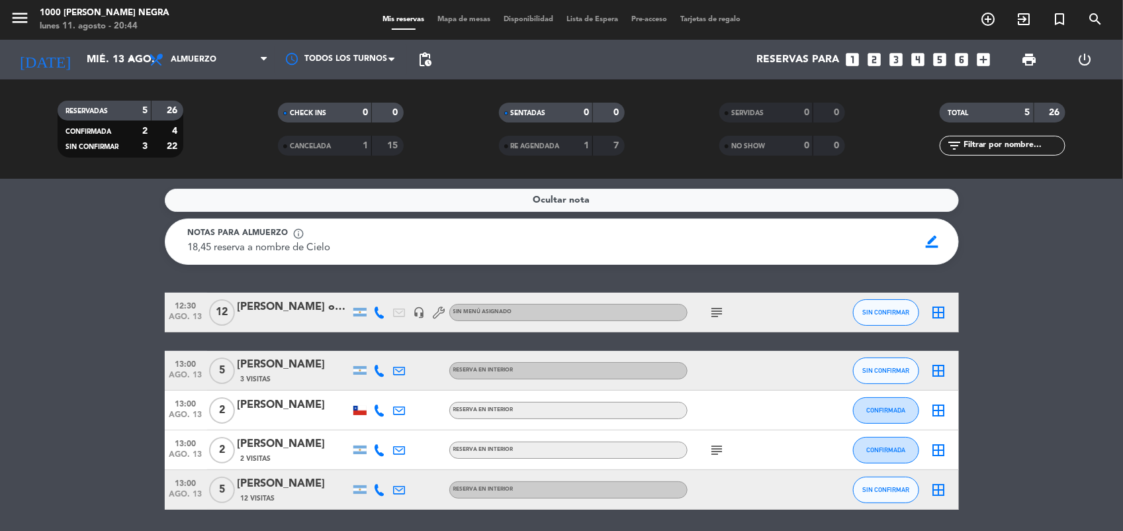
click at [1000, 291] on div "Ocultar nota Notas para almuerzo info_outline 18,45 reserva a nombre de Cielo 1…" at bounding box center [561, 355] width 1123 height 352
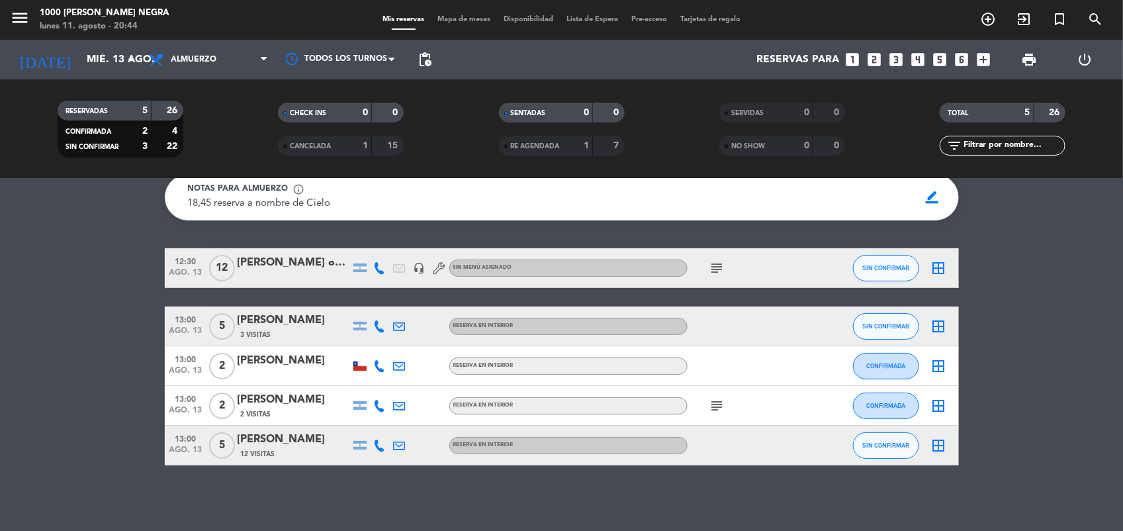
scroll to position [11, 0]
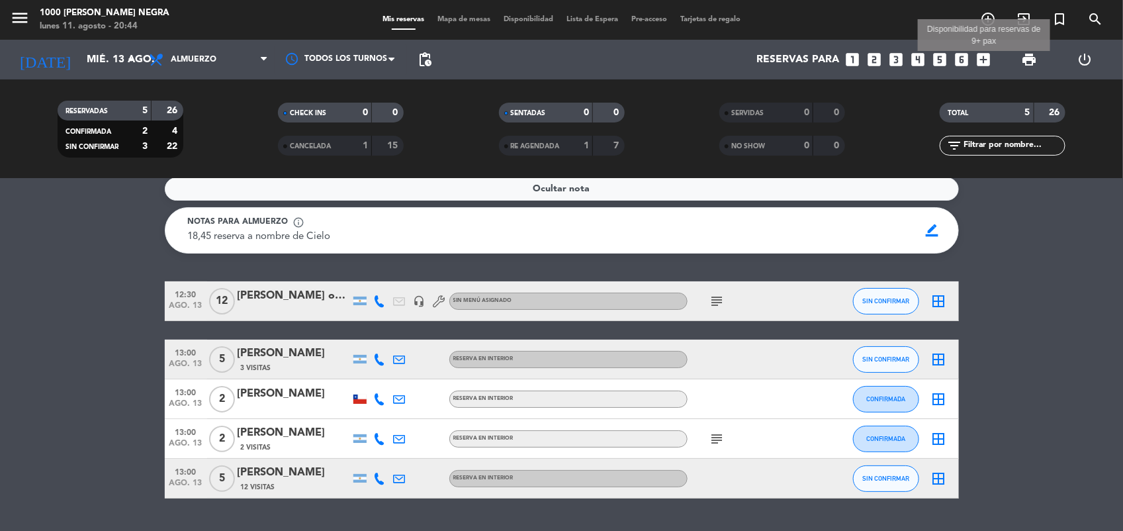
click at [983, 62] on icon "add_box" at bounding box center [982, 59] width 17 height 17
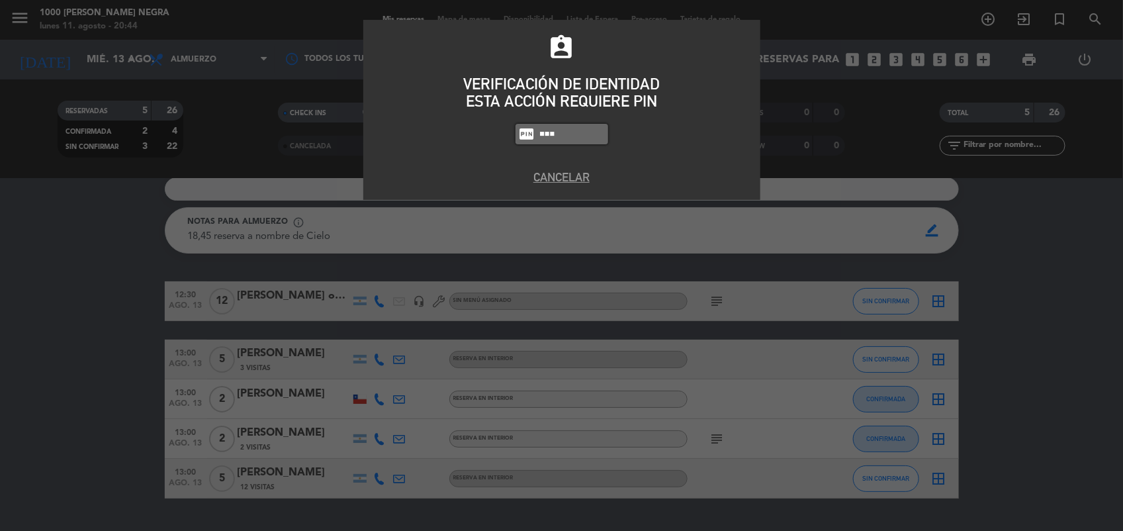
type input "6132"
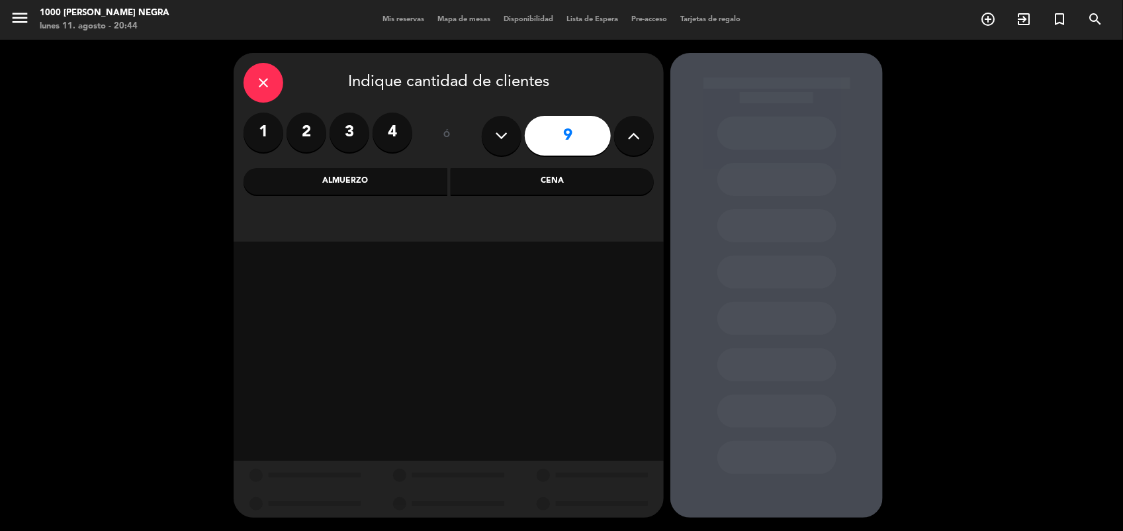
click at [630, 124] on button at bounding box center [634, 136] width 40 height 40
click at [630, 126] on icon at bounding box center [634, 136] width 13 height 20
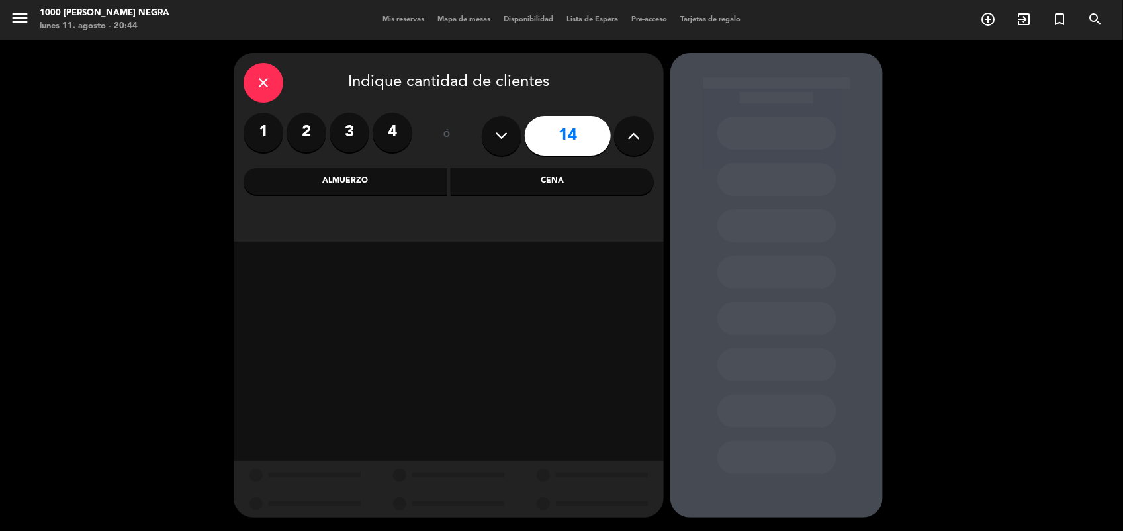
click at [630, 126] on icon at bounding box center [634, 136] width 13 height 20
type input "15"
click at [331, 173] on div "Almuerzo" at bounding box center [345, 181] width 204 height 26
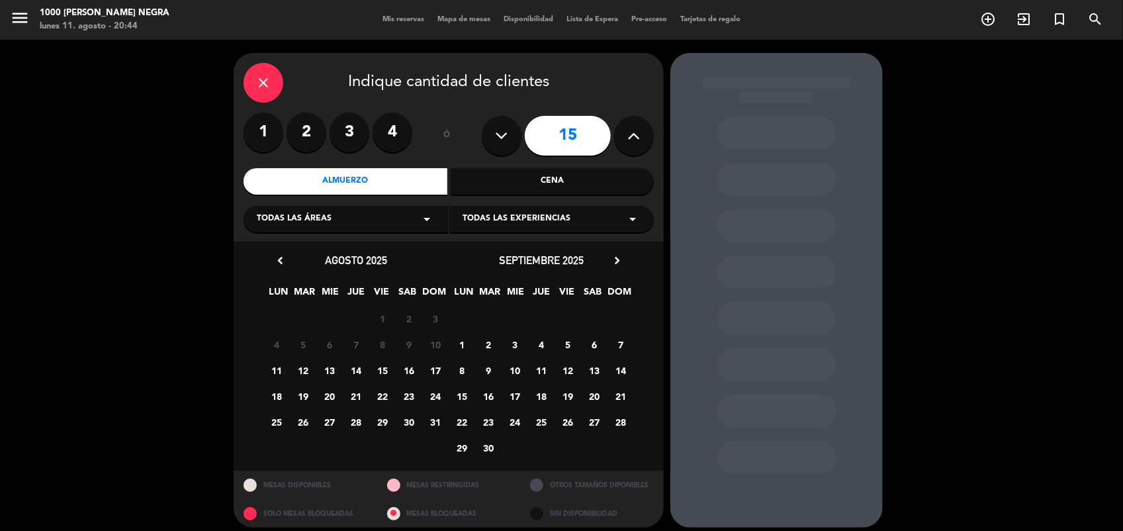
click at [325, 370] on span "13" at bounding box center [330, 370] width 22 height 22
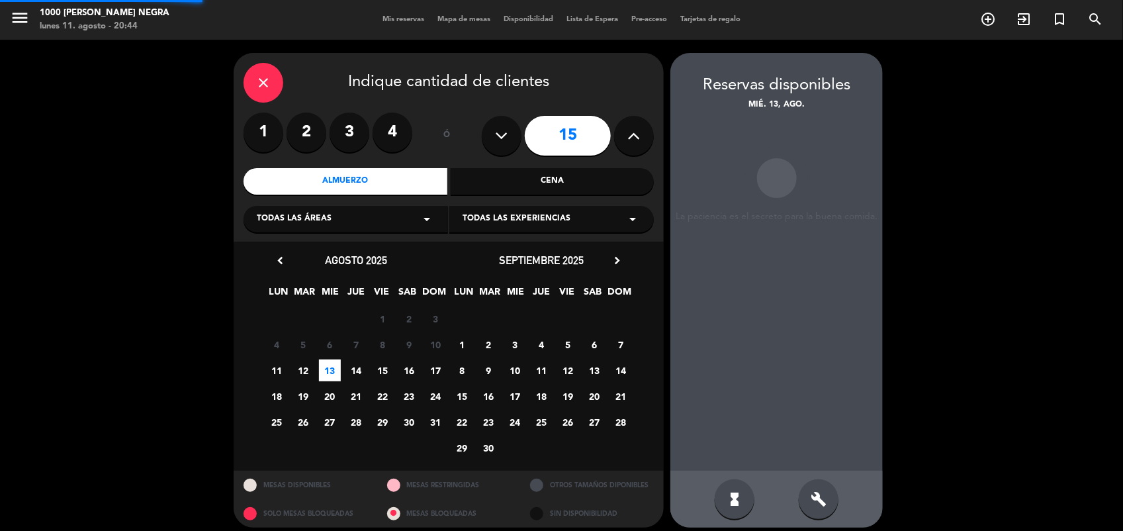
scroll to position [8, 0]
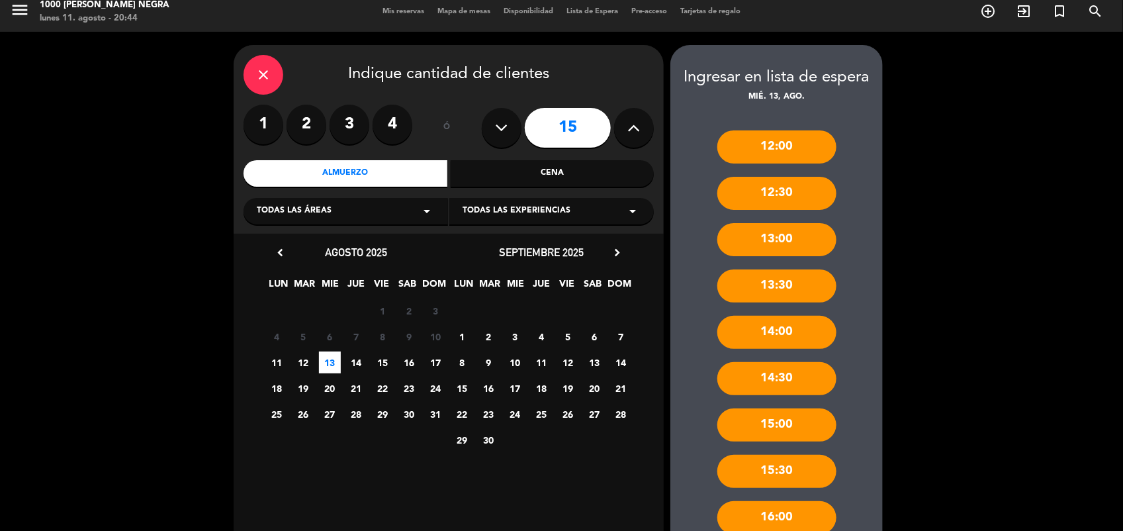
click at [852, 410] on div "12:00 12:30 13:00 13:30 14:00 14:30 15:00 15:30 16:00" at bounding box center [776, 325] width 212 height 443
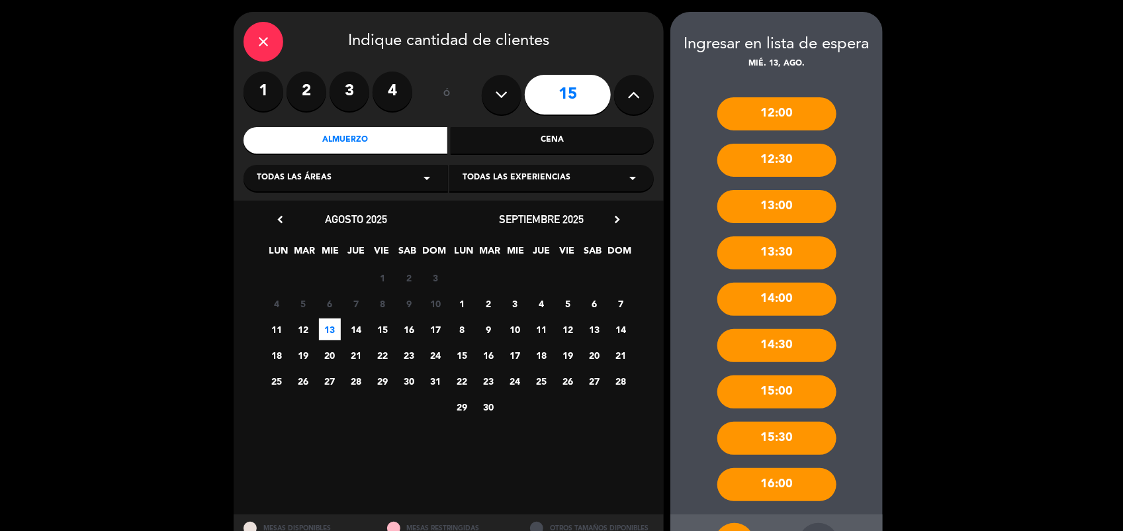
scroll to position [94, 0]
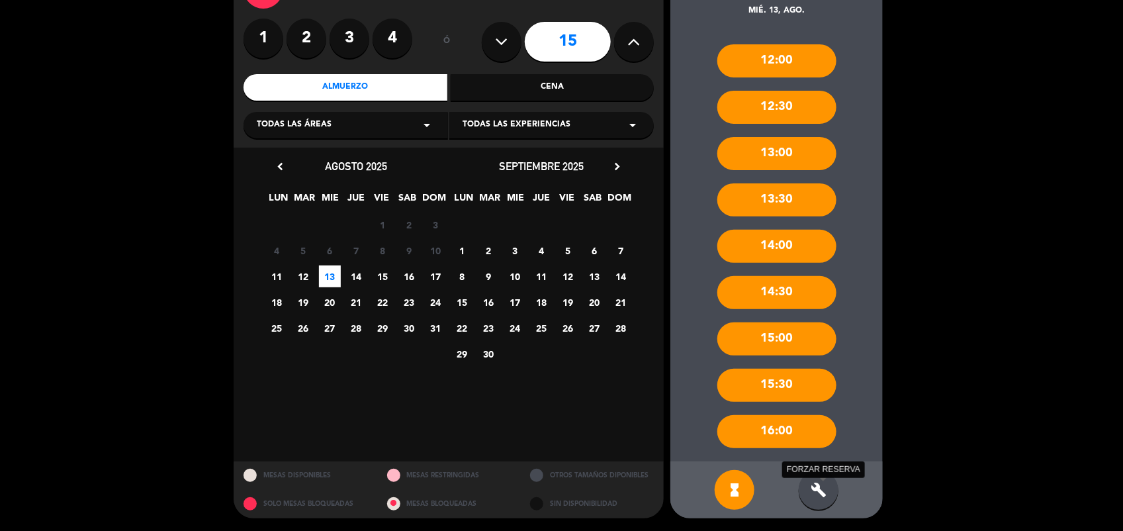
click at [817, 493] on icon "build" at bounding box center [818, 490] width 16 height 16
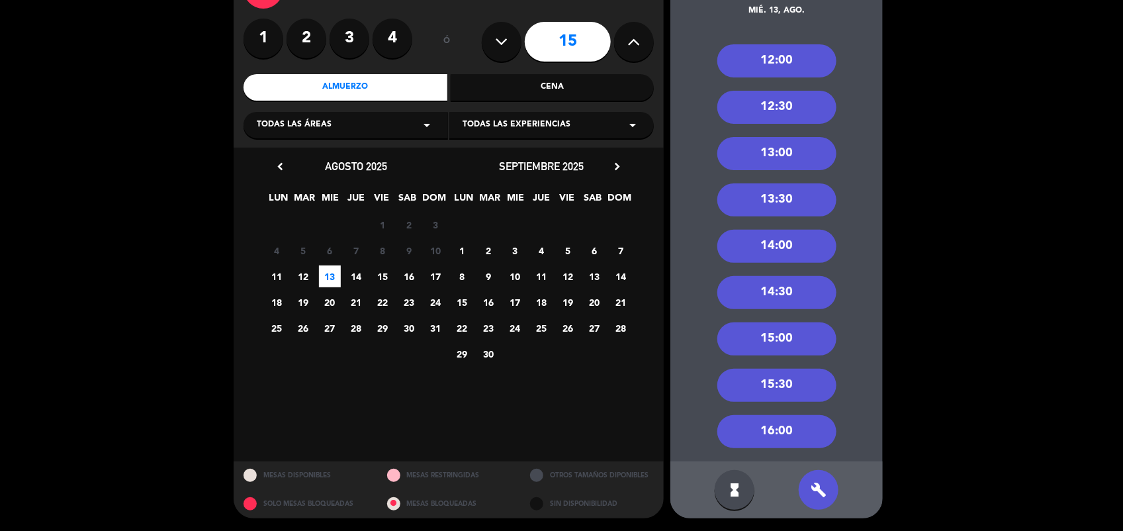
click at [792, 107] on div "12:30" at bounding box center [776, 107] width 119 height 33
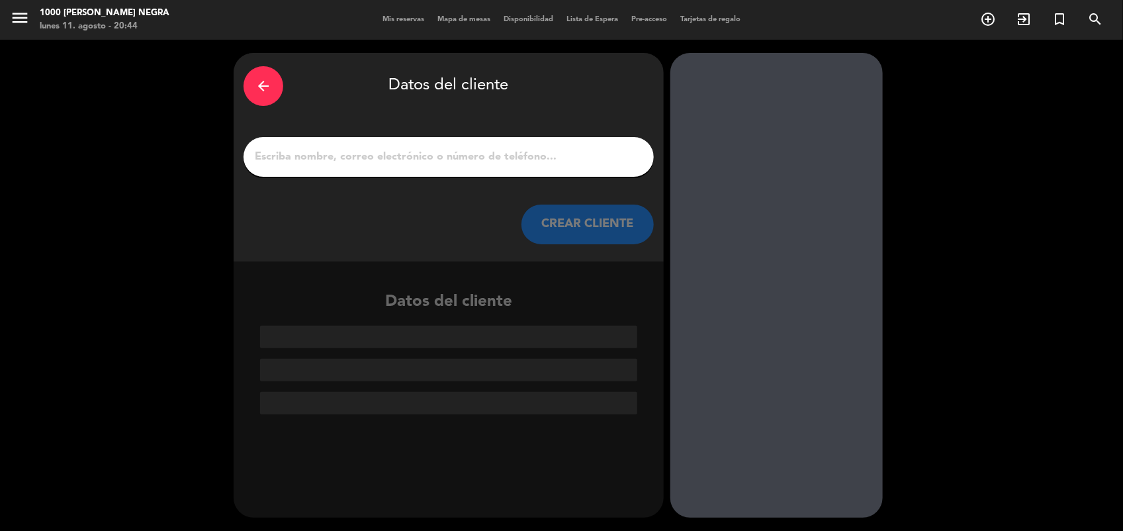
scroll to position [0, 0]
click at [438, 157] on input "1" at bounding box center [448, 157] width 390 height 19
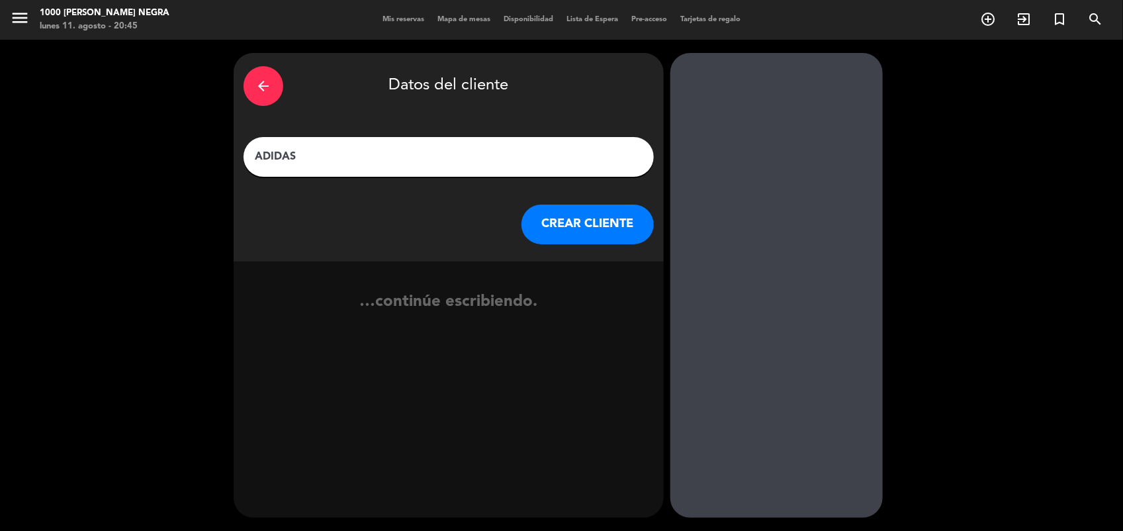
type input "ADIDAS"
click at [576, 220] on button "CREAR CLIENTE" at bounding box center [587, 224] width 132 height 40
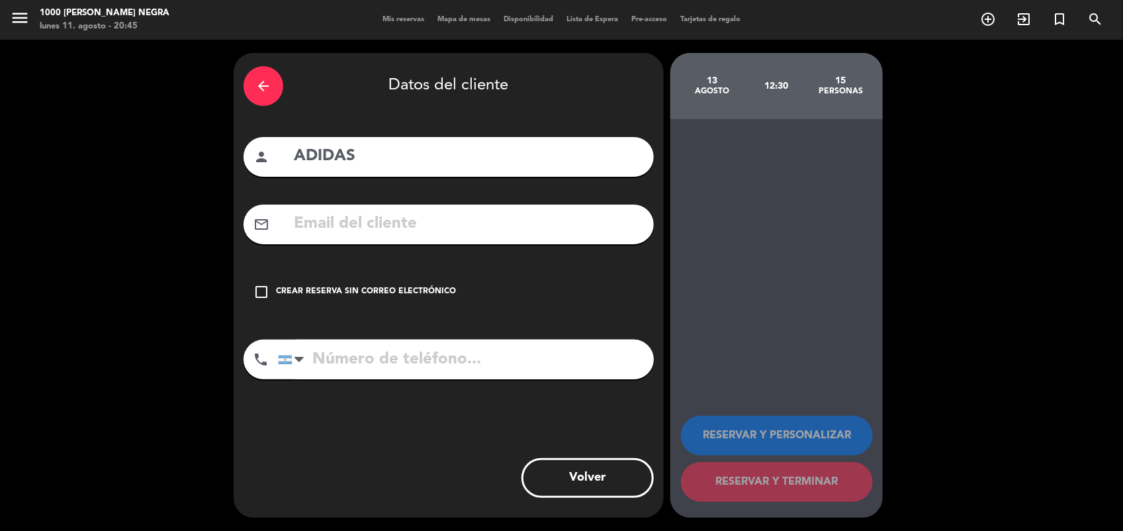
click at [275, 78] on div "arrow_back" at bounding box center [263, 86] width 40 height 40
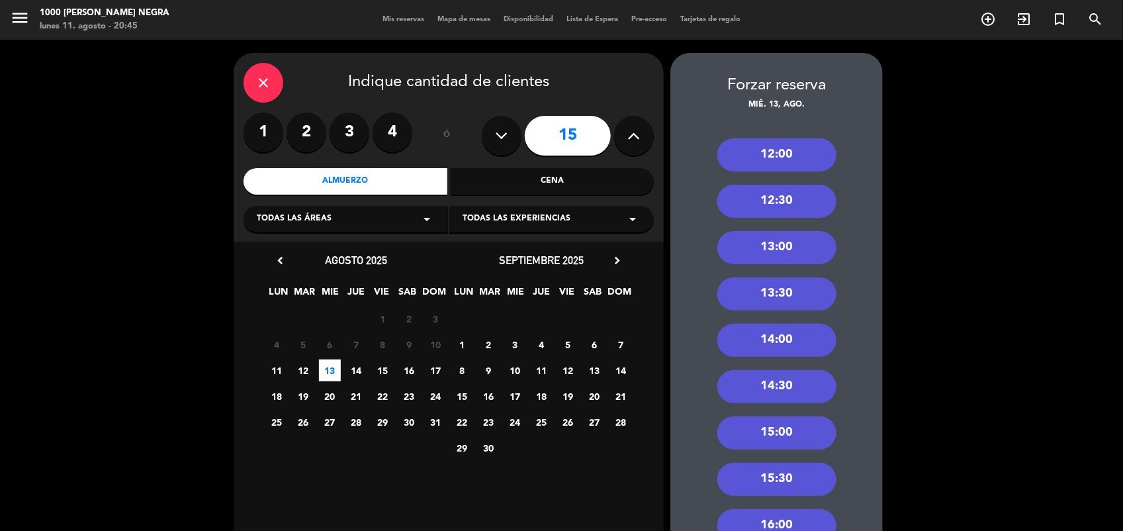
click at [753, 200] on div "12:30" at bounding box center [776, 201] width 119 height 33
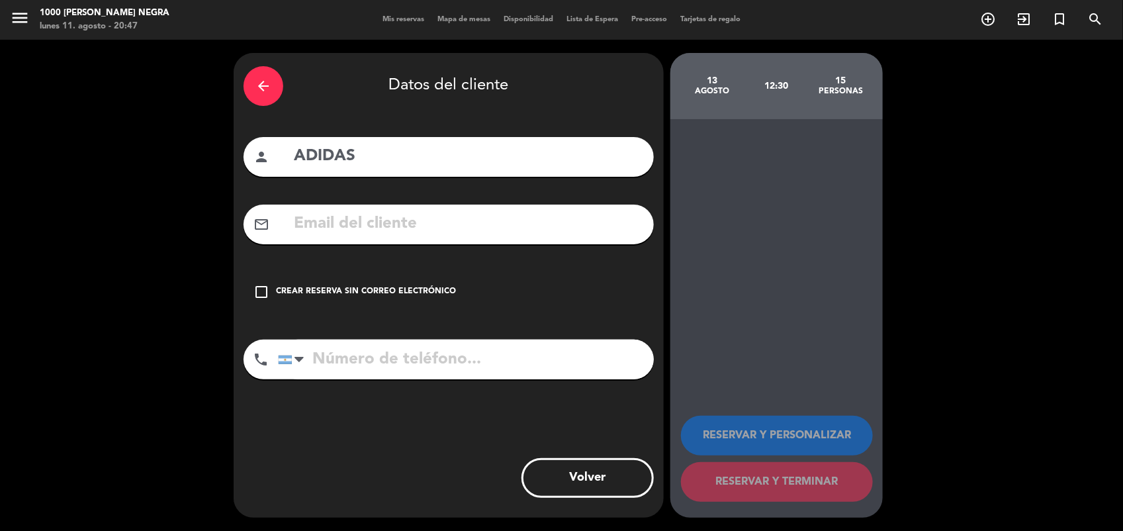
click at [414, 225] on input "text" at bounding box center [467, 223] width 351 height 27
paste input "[PERSON_NAME][EMAIL_ADDRESS][PERSON_NAME][DOMAIN_NAME]"
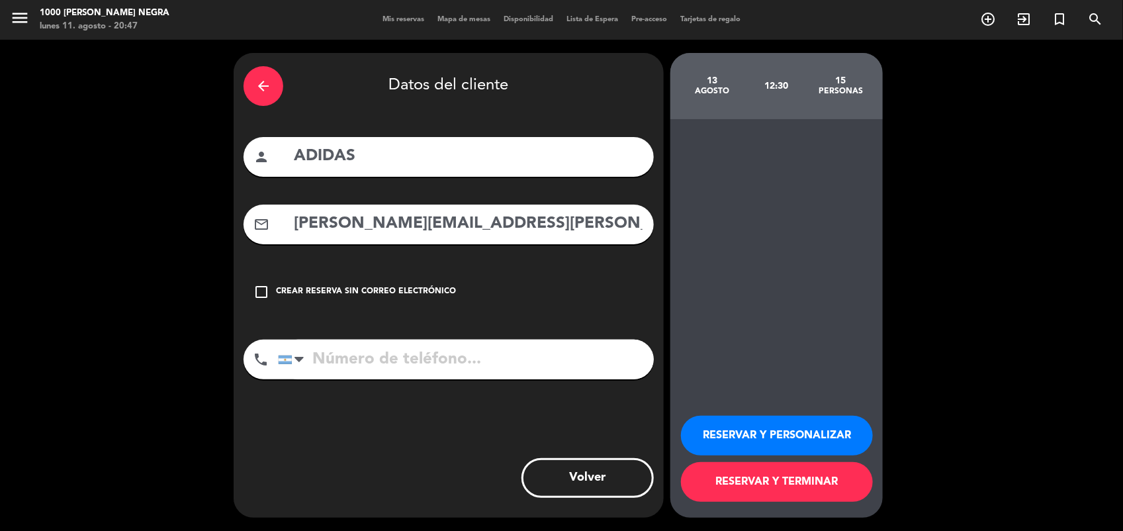
type input "[PERSON_NAME][EMAIL_ADDRESS][PERSON_NAME][DOMAIN_NAME]"
click at [390, 357] on input "tel" at bounding box center [466, 359] width 376 height 40
paste input "11 5006 9859"
type input "11 5006 9859"
click at [781, 431] on button "RESERVAR Y PERSONALIZAR" at bounding box center [777, 435] width 192 height 40
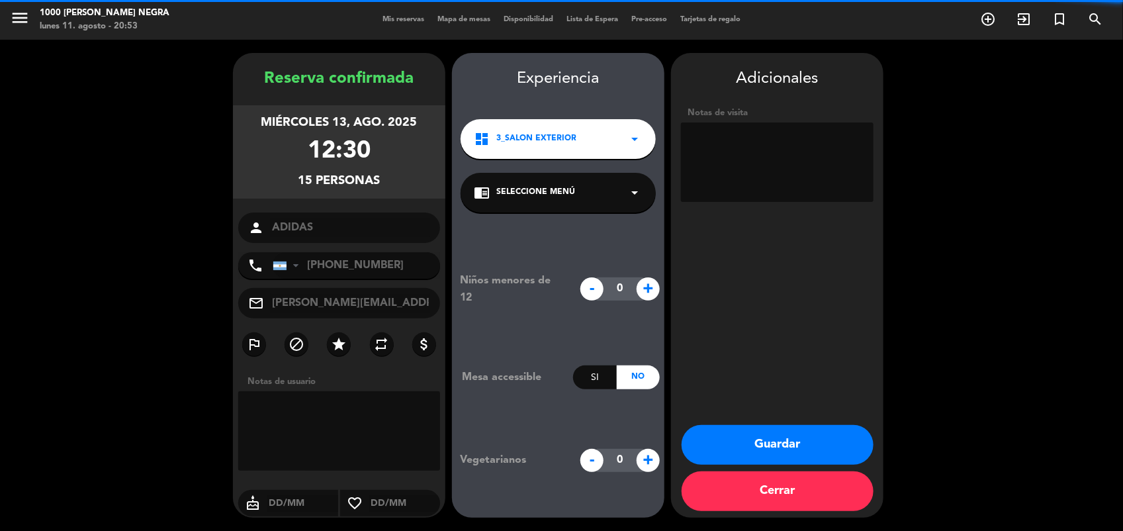
click at [802, 136] on textarea at bounding box center [777, 161] width 193 height 79
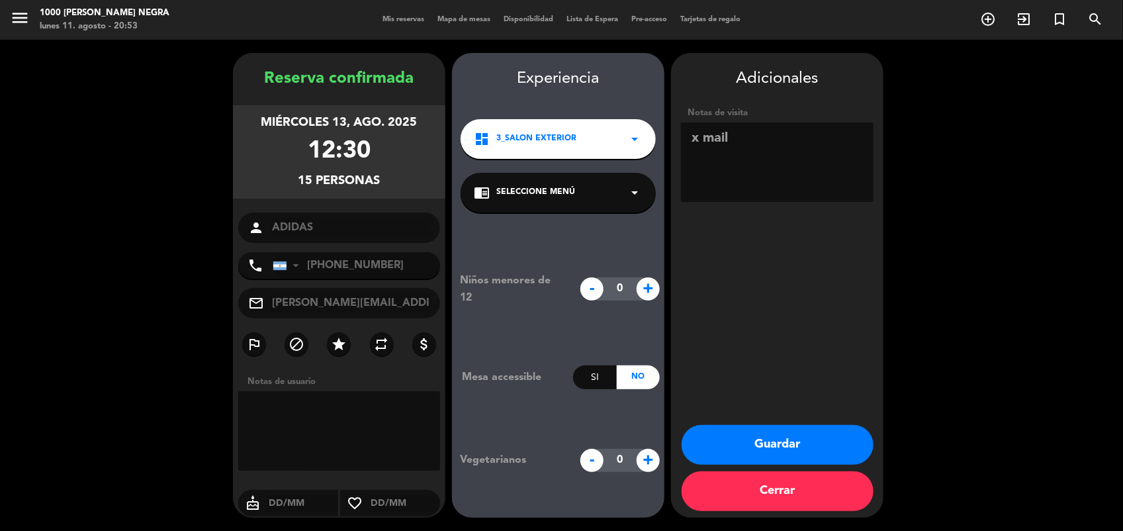
type textarea "x mail"
click at [749, 435] on button "Guardar" at bounding box center [777, 445] width 192 height 40
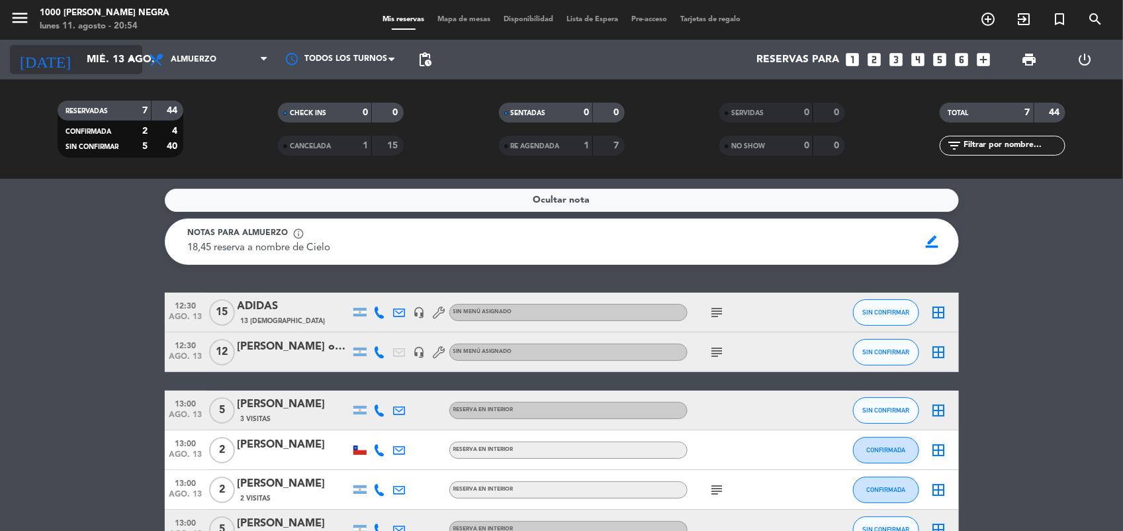
click at [80, 60] on input "mié. 13 ago." at bounding box center [150, 60] width 140 height 26
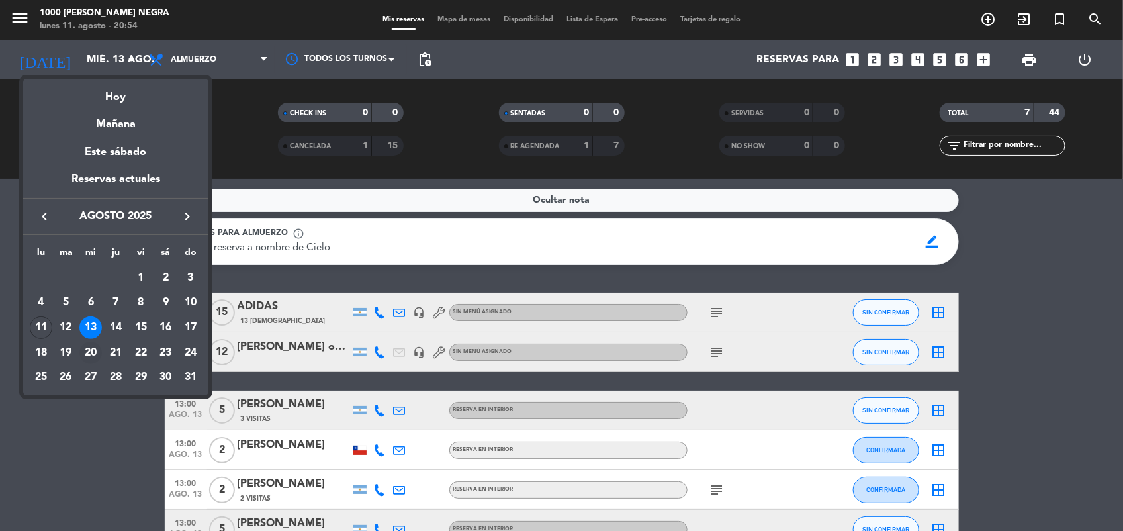
click at [95, 348] on div "20" at bounding box center [90, 352] width 22 height 22
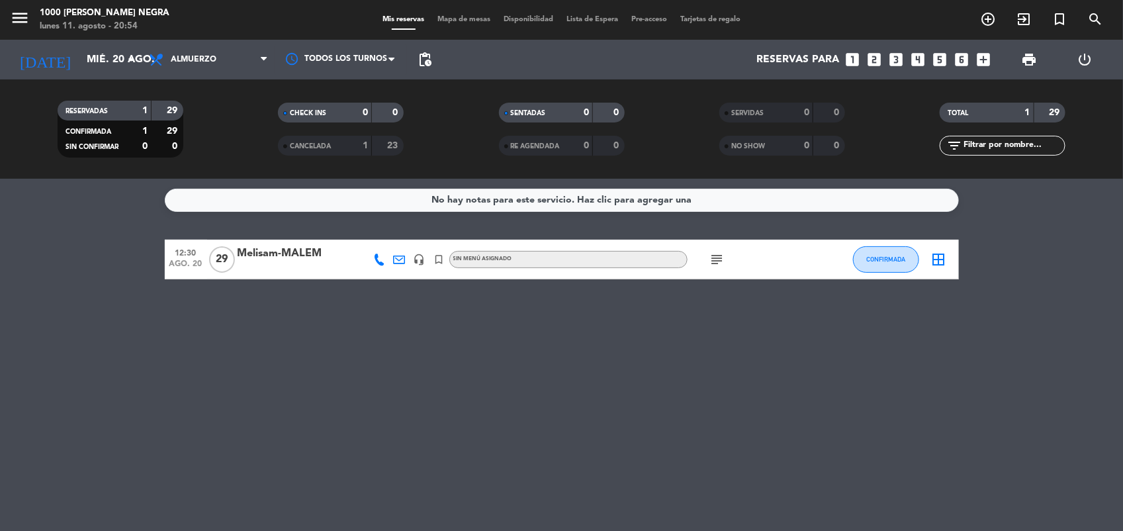
click at [711, 259] on icon "subject" at bounding box center [717, 259] width 16 height 16
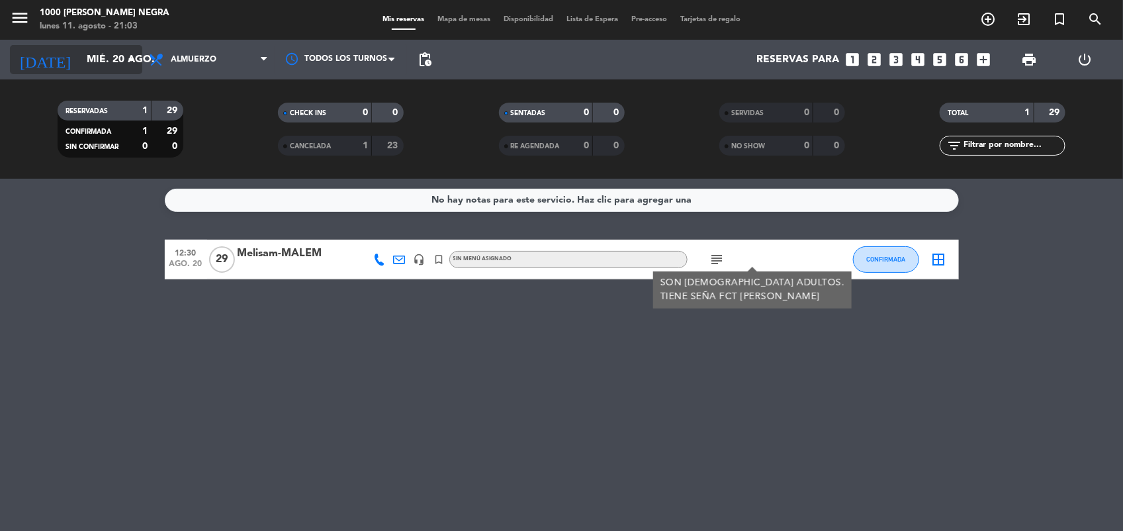
click at [94, 60] on input "mié. 20 ago." at bounding box center [150, 60] width 140 height 26
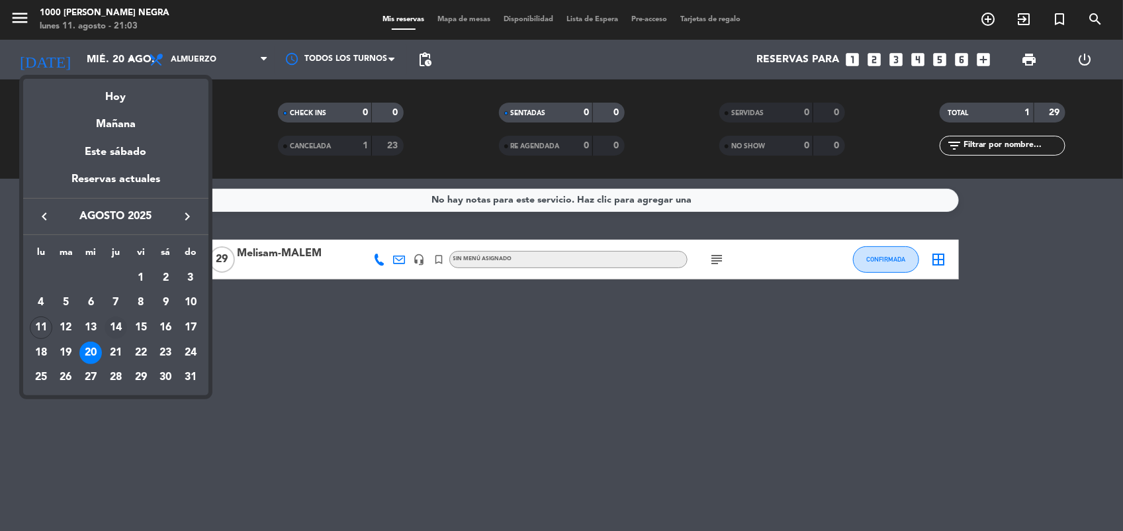
click at [116, 327] on div "14" at bounding box center [116, 327] width 22 height 22
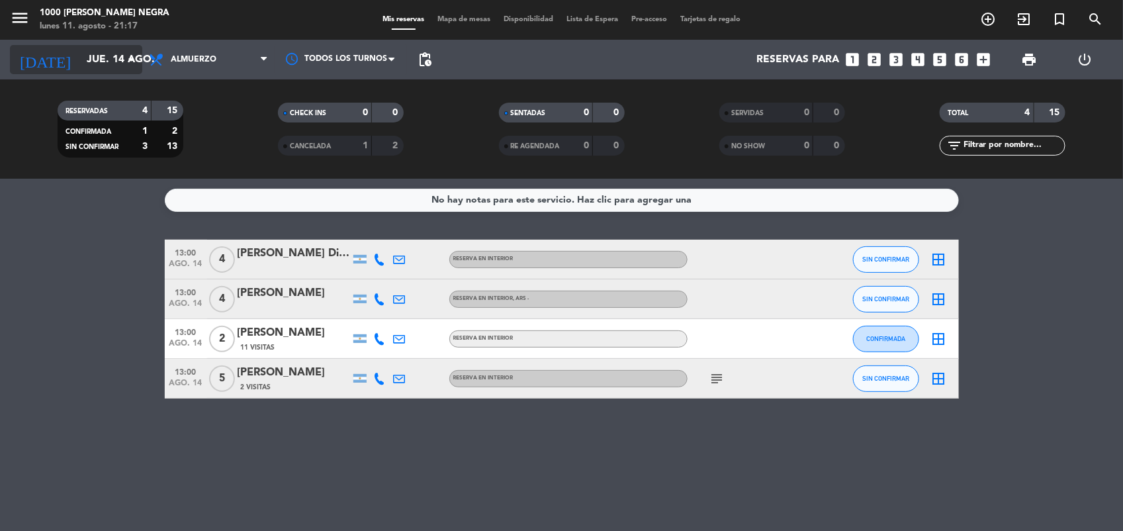
click at [80, 60] on input "jue. 14 ago." at bounding box center [150, 60] width 140 height 26
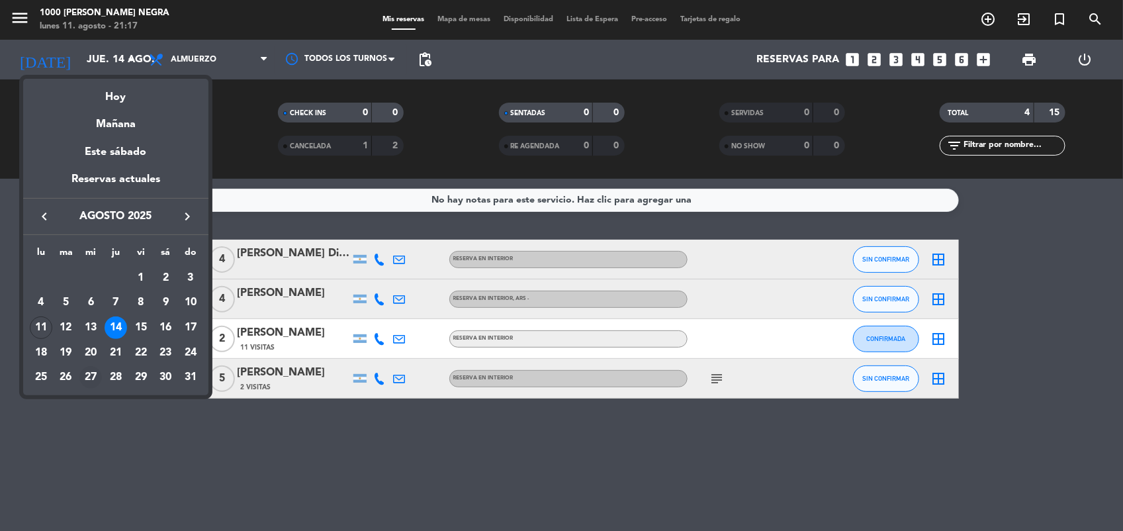
click at [91, 378] on div "27" at bounding box center [90, 377] width 22 height 22
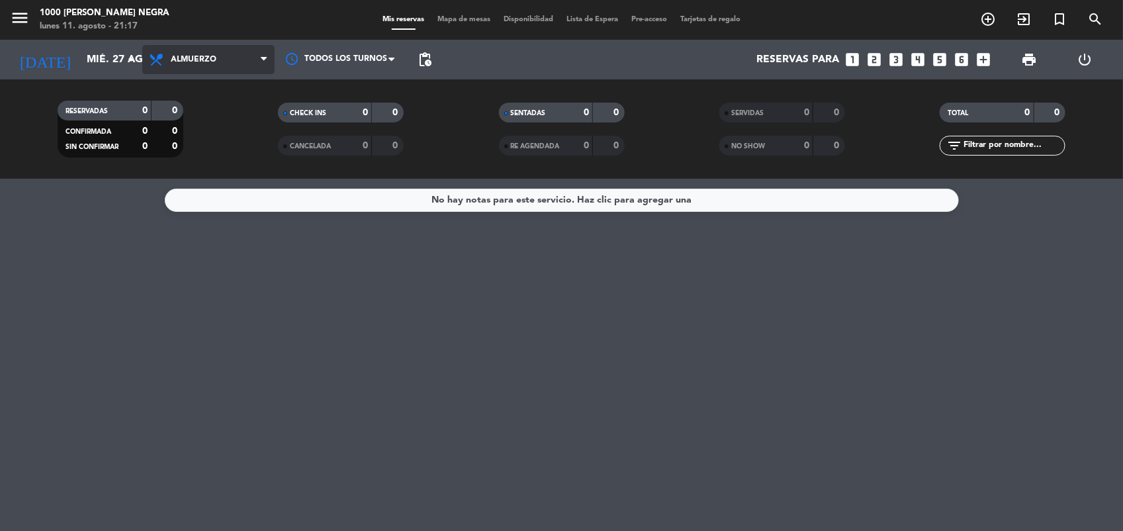
click at [222, 61] on span "Almuerzo" at bounding box center [208, 59] width 132 height 29
click at [220, 156] on div "menu 1000 [PERSON_NAME] Negra [DATE] 11. agosto - 21:17 Mis reservas Mapa de me…" at bounding box center [561, 89] width 1123 height 179
click at [81, 57] on input "mié. 27 ago." at bounding box center [150, 60] width 140 height 26
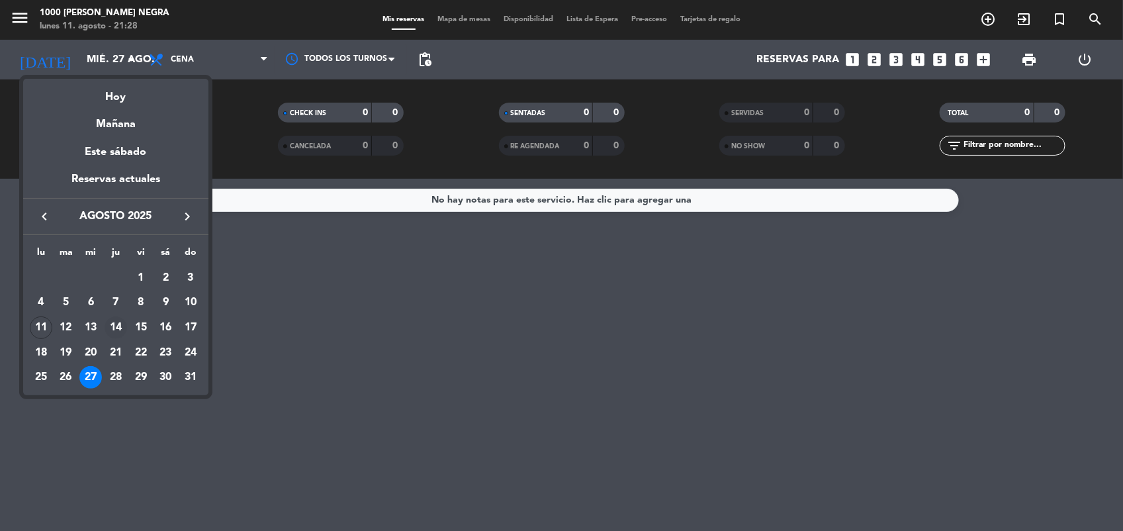
click at [111, 331] on div "14" at bounding box center [116, 327] width 22 height 22
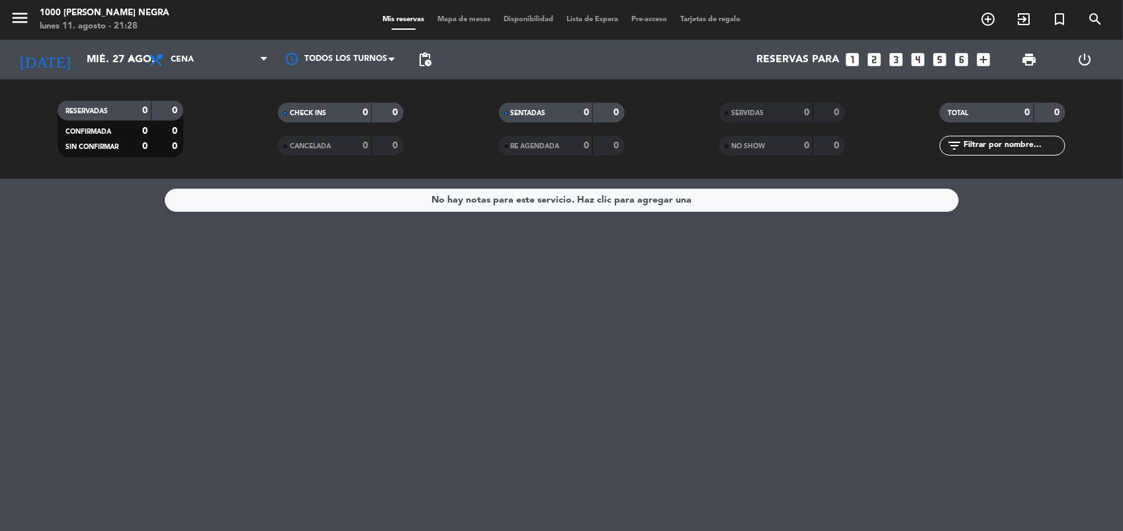
type input "jue. 14 ago."
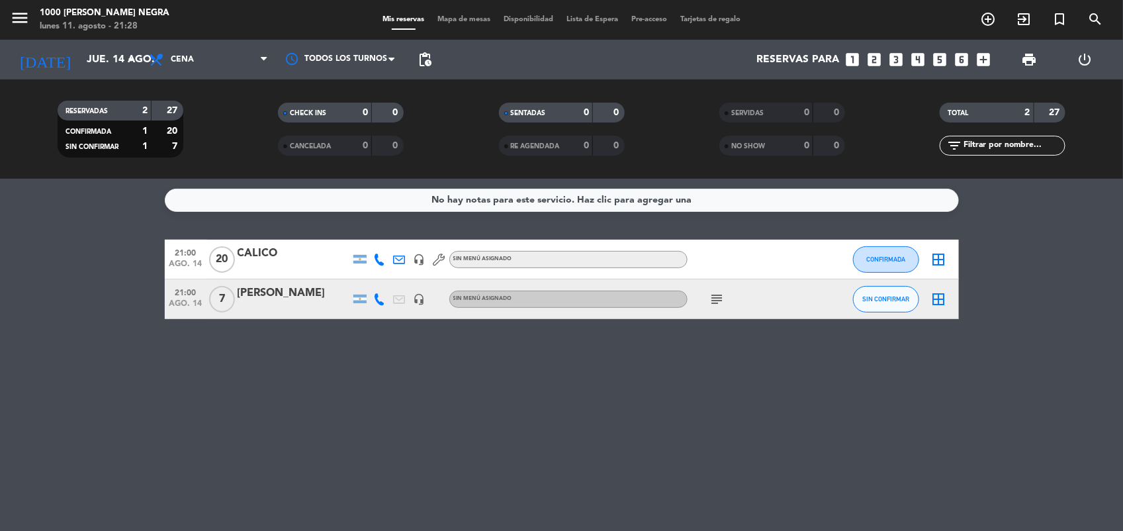
click at [722, 298] on icon "subject" at bounding box center [717, 299] width 16 height 16
click at [404, 341] on div "No hay notas para este servicio. Haz clic para agregar una 21:00 [DATE] CALICO …" at bounding box center [561, 355] width 1123 height 352
click at [982, 62] on icon "add_box" at bounding box center [982, 59] width 17 height 17
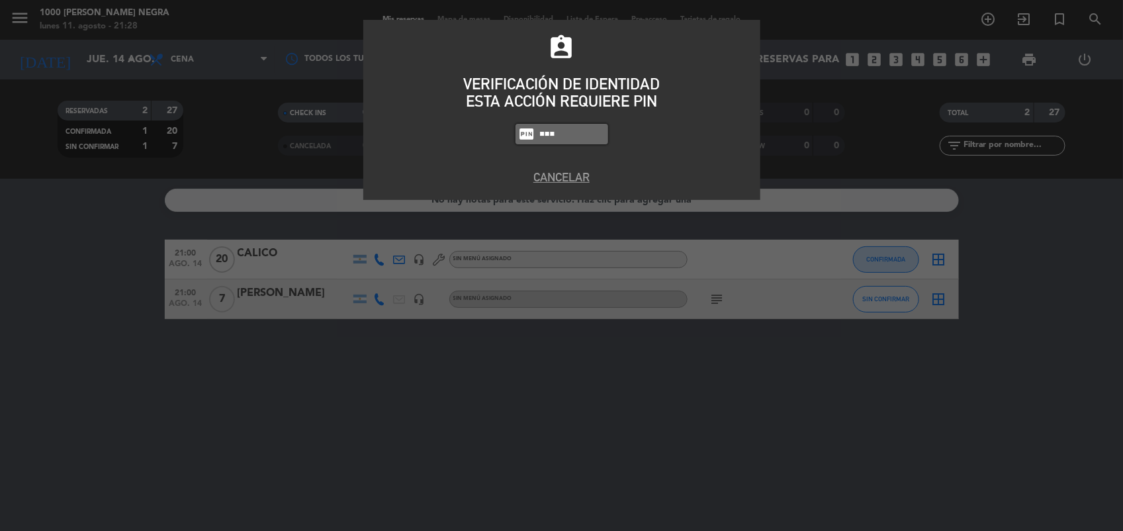
type input "6132"
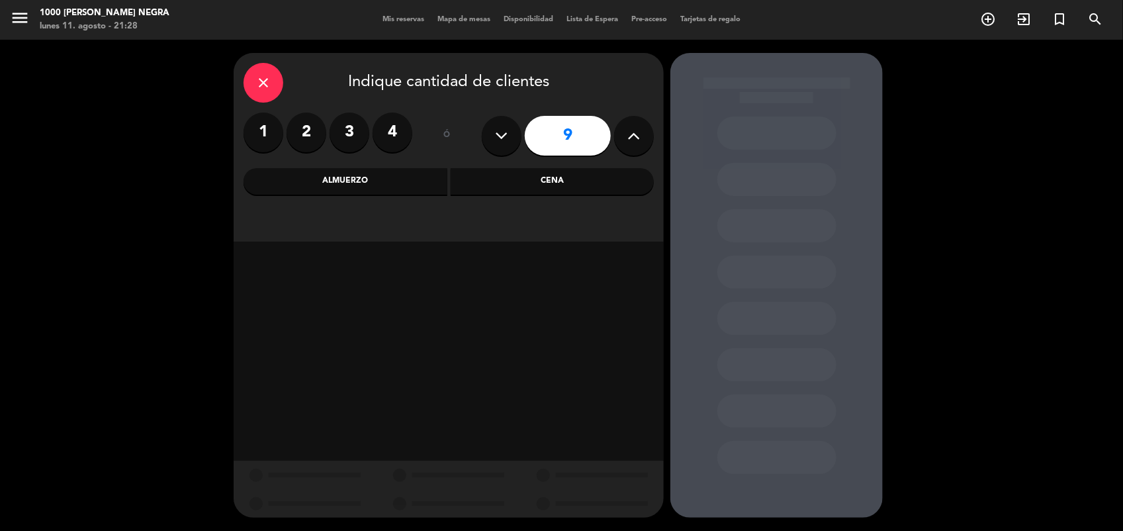
click at [501, 143] on icon at bounding box center [502, 136] width 13 height 20
type input "8"
click at [497, 177] on div "Cena" at bounding box center [553, 181] width 204 height 26
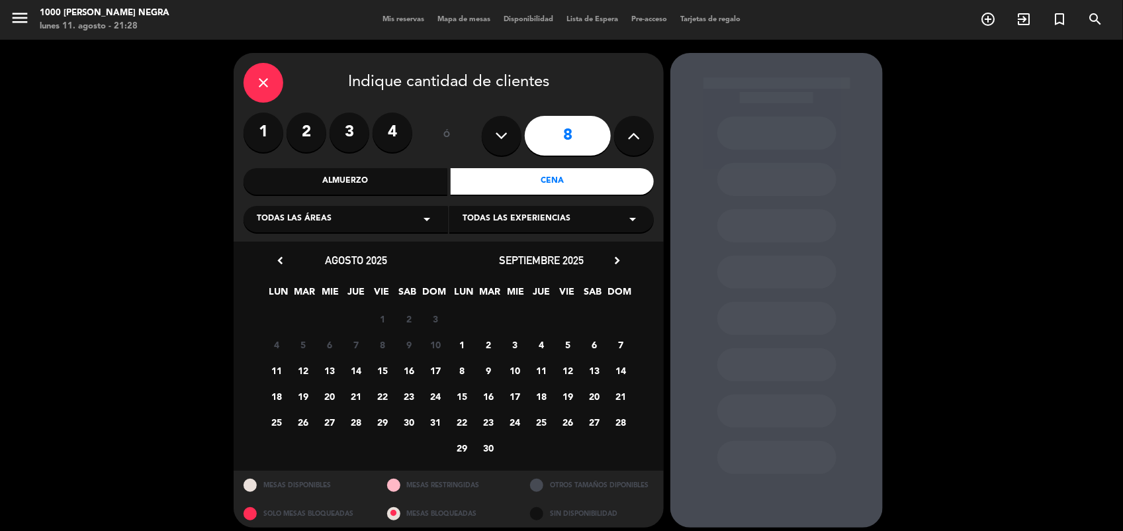
click at [353, 370] on span "14" at bounding box center [356, 370] width 22 height 22
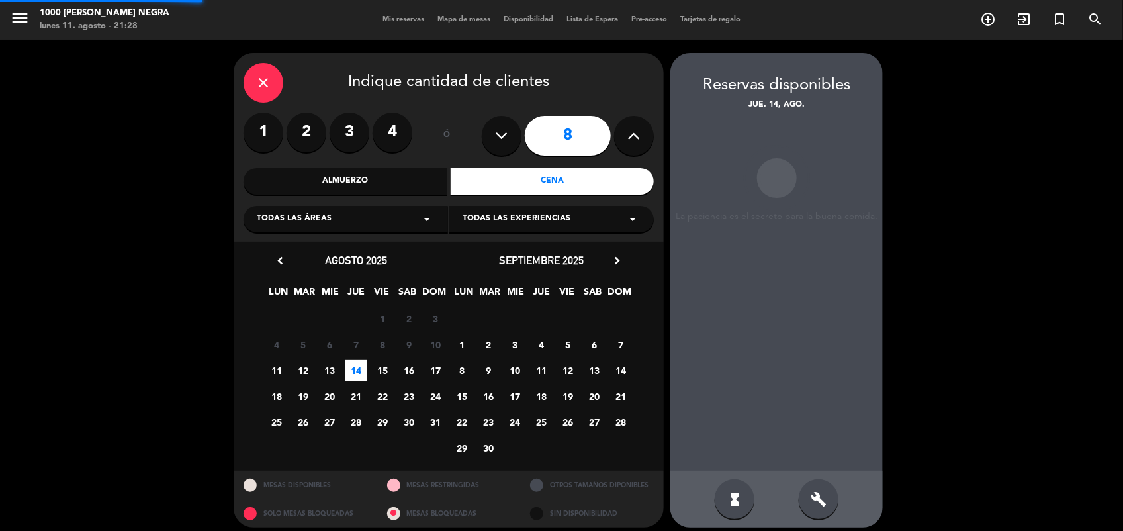
scroll to position [8, 0]
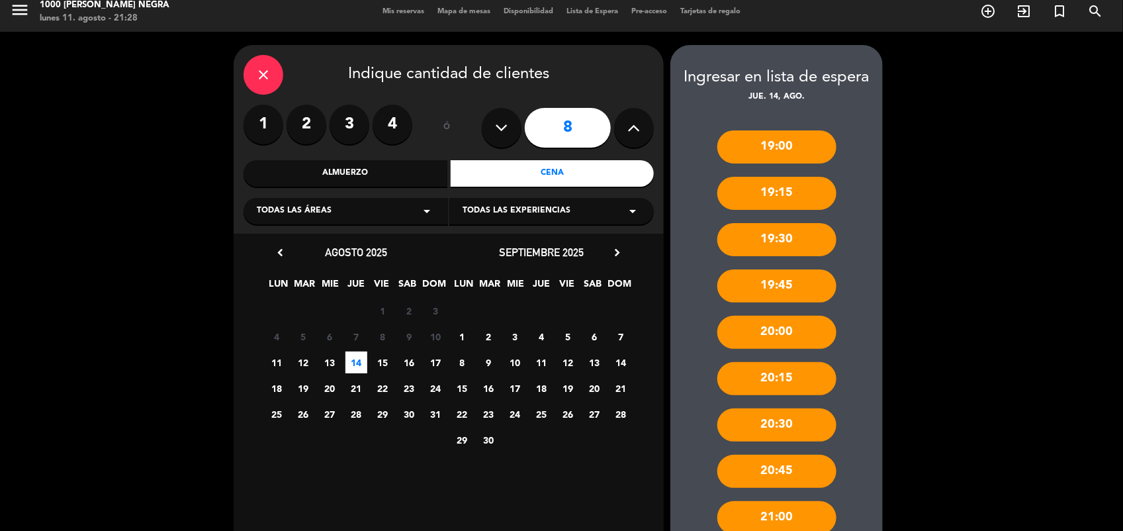
click at [840, 280] on div "19:00 19:15 19:30 19:45 20:00 20:15 20:30 20:45 21:00 21:45 22:15 22:45" at bounding box center [776, 395] width 212 height 582
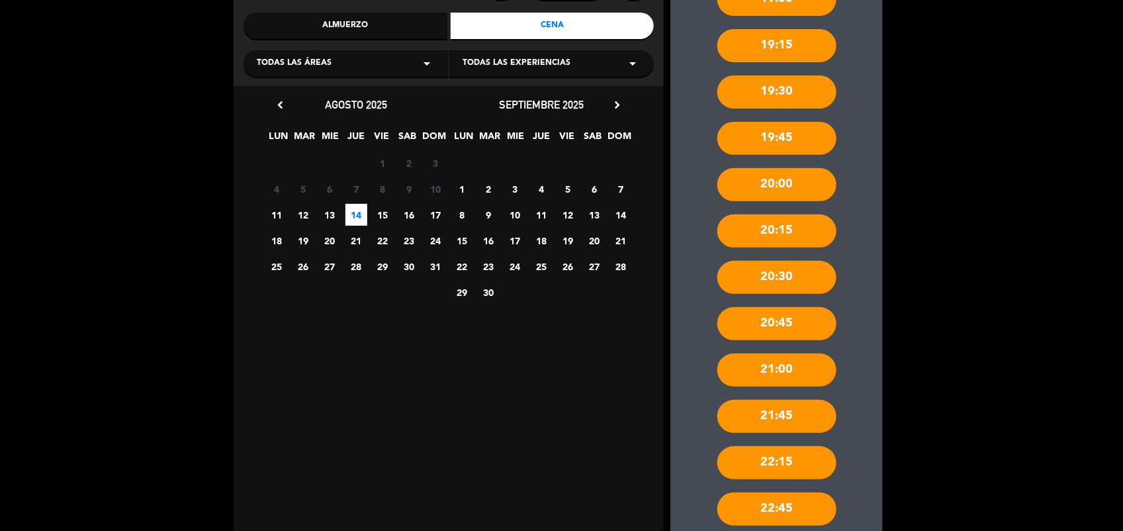
scroll to position [233, 0]
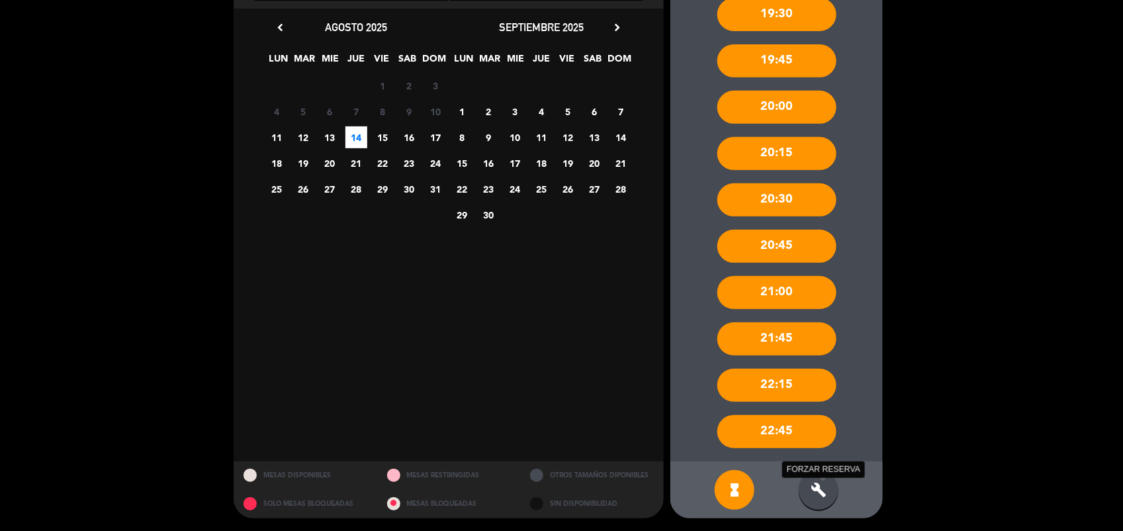
click at [812, 487] on icon "build" at bounding box center [818, 490] width 16 height 16
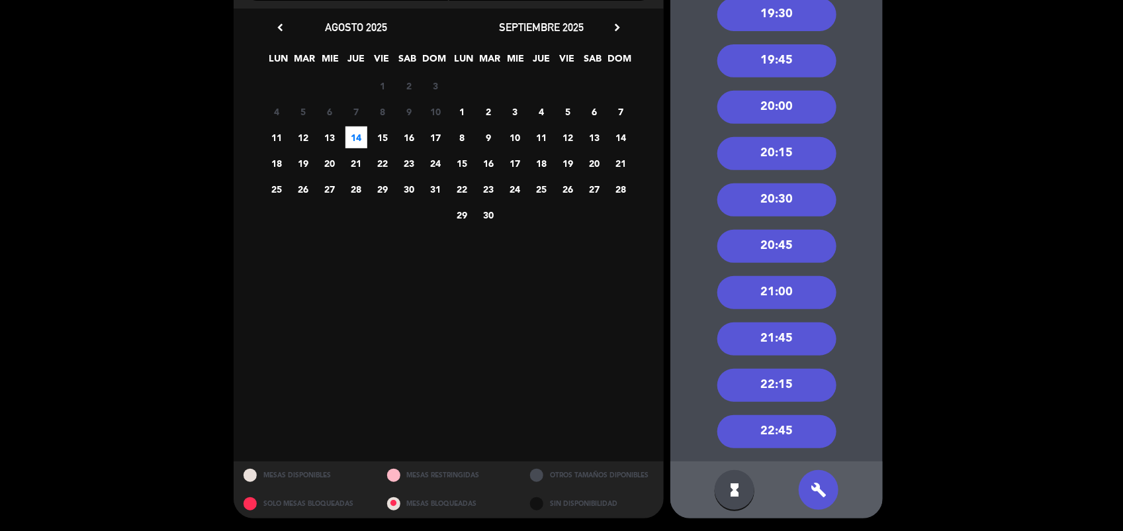
click at [801, 290] on div "21:00" at bounding box center [776, 292] width 119 height 33
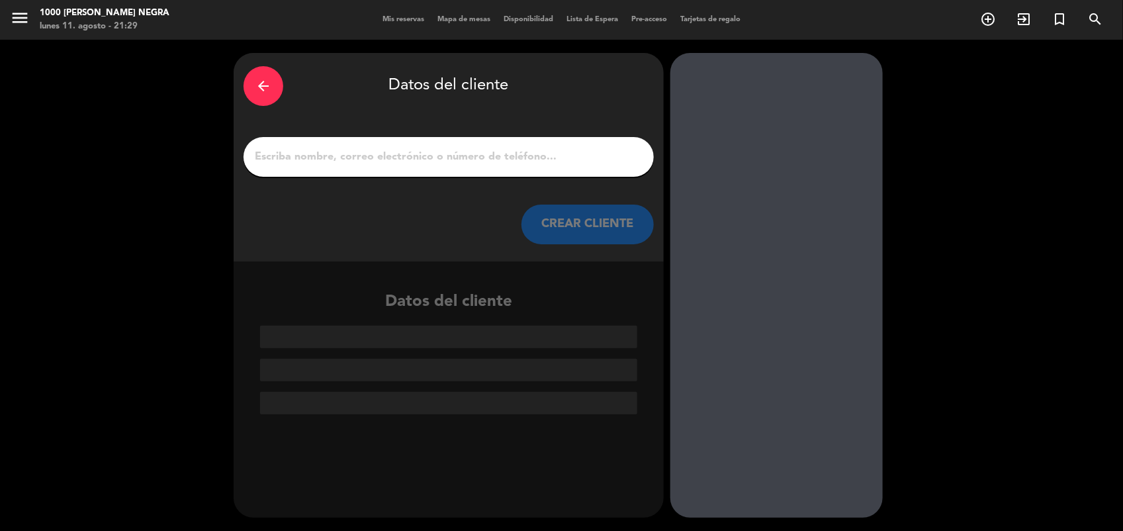
click at [339, 155] on input "1" at bounding box center [448, 157] width 390 height 19
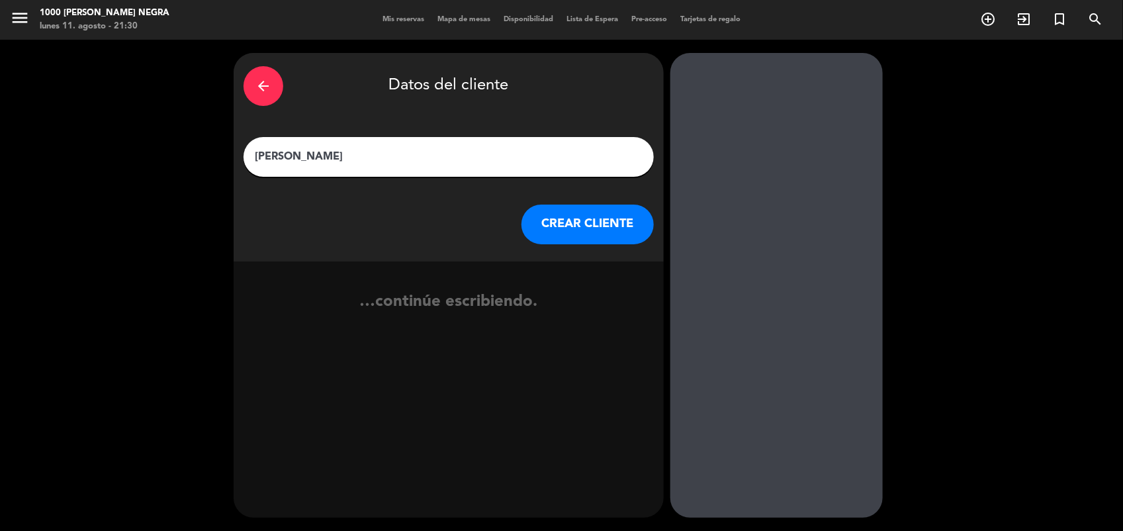
type input "[PERSON_NAME]"
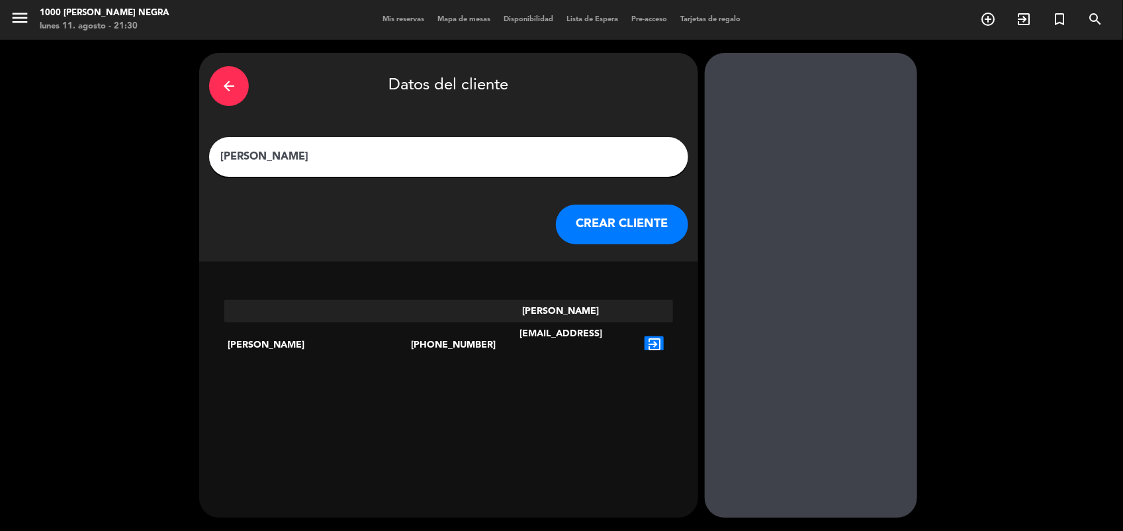
click at [644, 336] on icon "exit_to_app" at bounding box center [653, 344] width 19 height 17
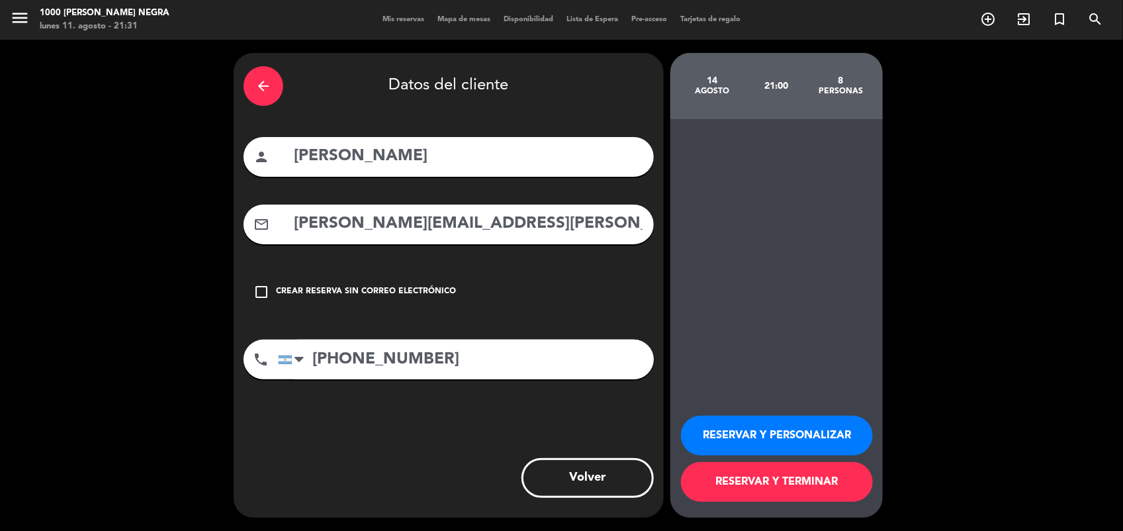
click at [757, 488] on button "RESERVAR Y TERMINAR" at bounding box center [777, 482] width 192 height 40
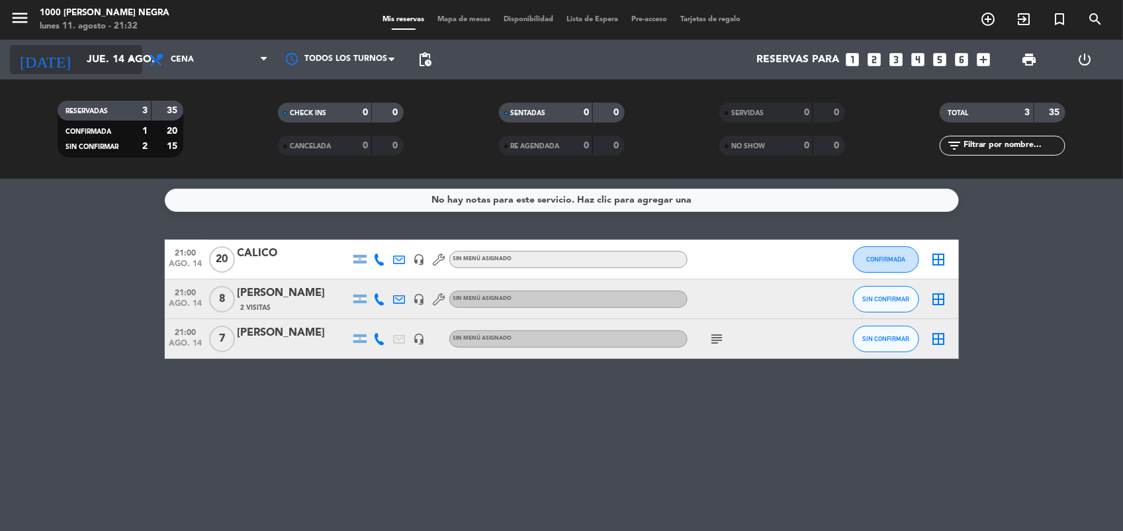
click at [80, 50] on input "jue. 14 ago." at bounding box center [150, 60] width 140 height 26
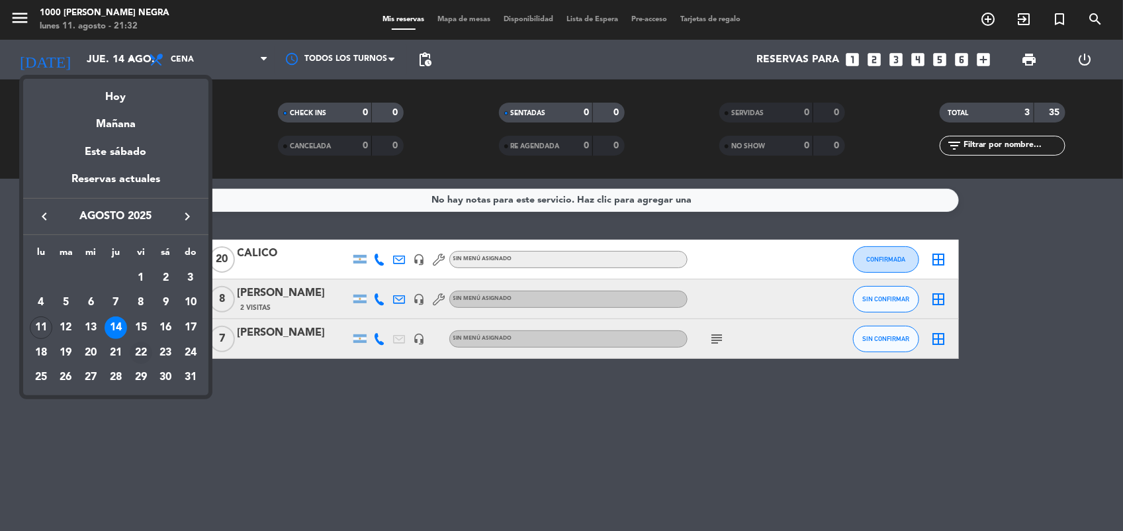
click at [140, 351] on div "22" at bounding box center [141, 352] width 22 height 22
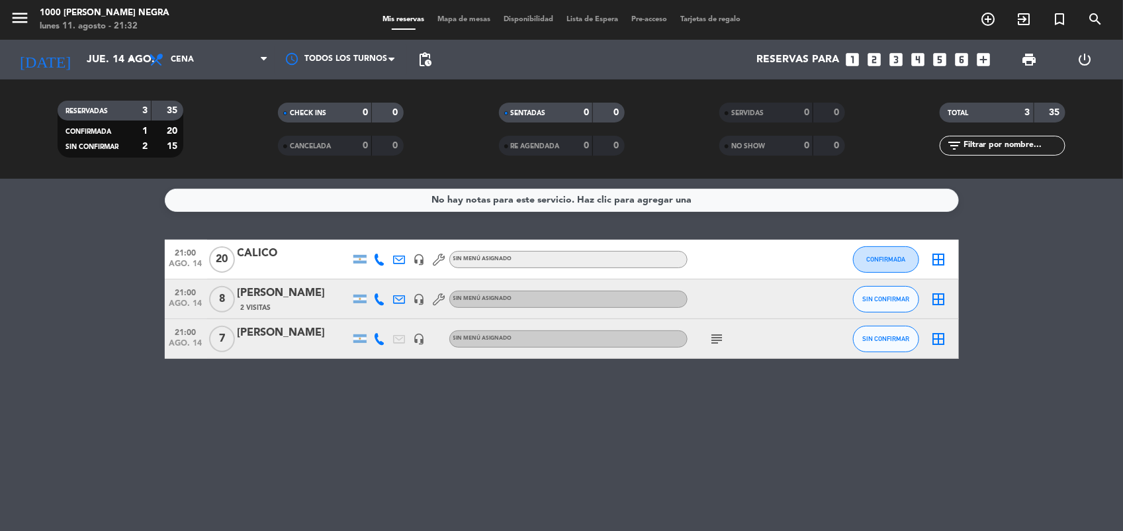
type input "vie. 22 ago."
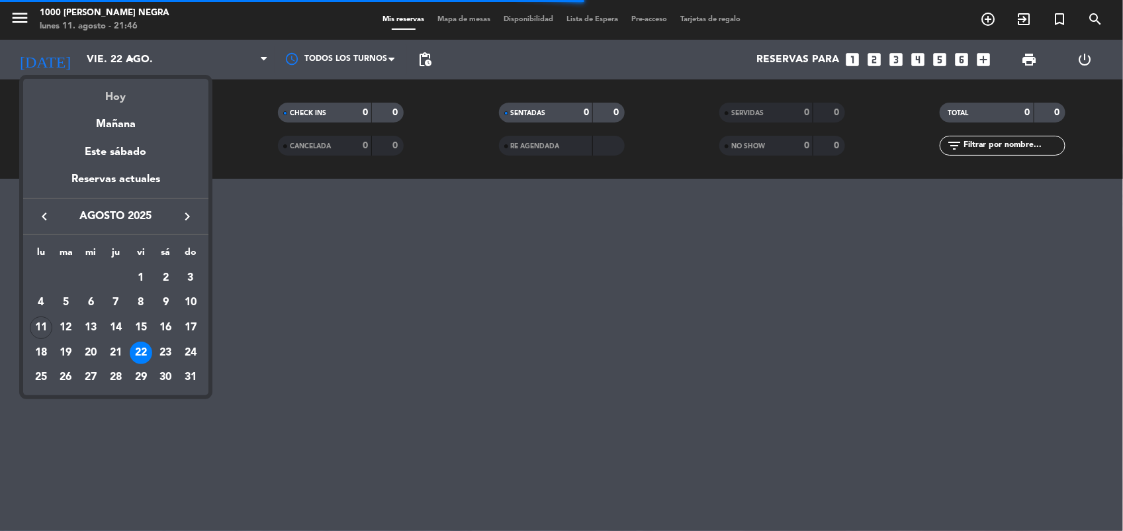
click at [117, 93] on div "Hoy" at bounding box center [115, 92] width 185 height 27
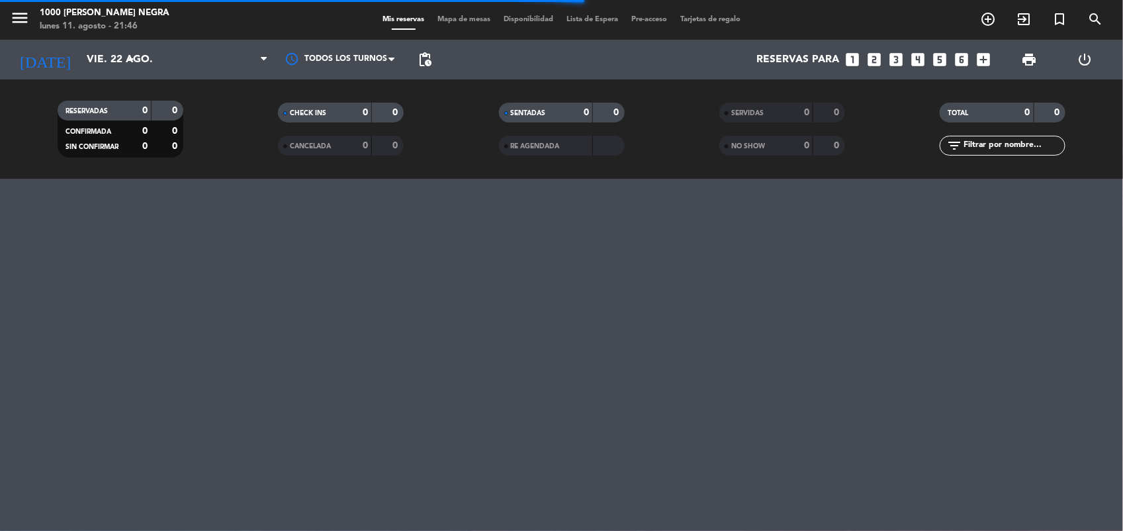
type input "lun. 11 ago."
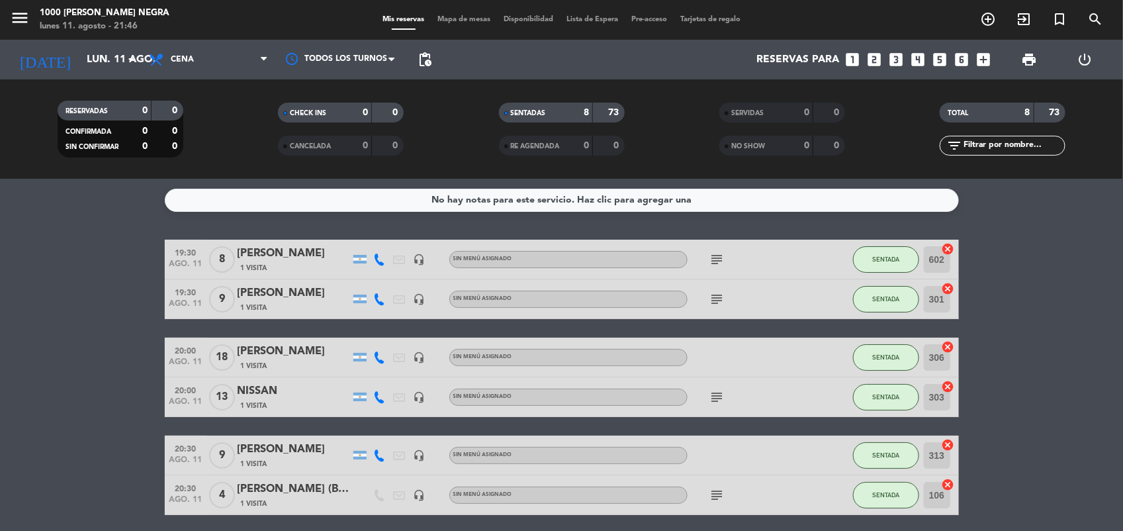
click at [716, 265] on icon "subject" at bounding box center [717, 259] width 16 height 16
click at [716, 298] on icon "subject" at bounding box center [717, 299] width 16 height 16
click at [1002, 339] on bookings-row "19:30 ago. 11 8 ALEJANDRO BALONA 1 Visita headset_mic Sin menú asignado subject…" at bounding box center [561, 425] width 1123 height 373
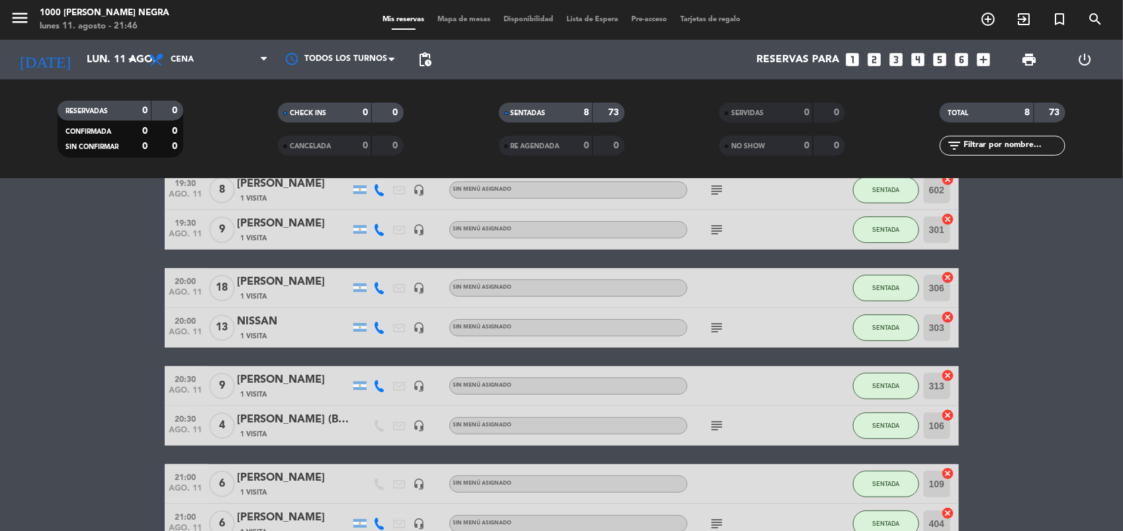
scroll to position [99, 0]
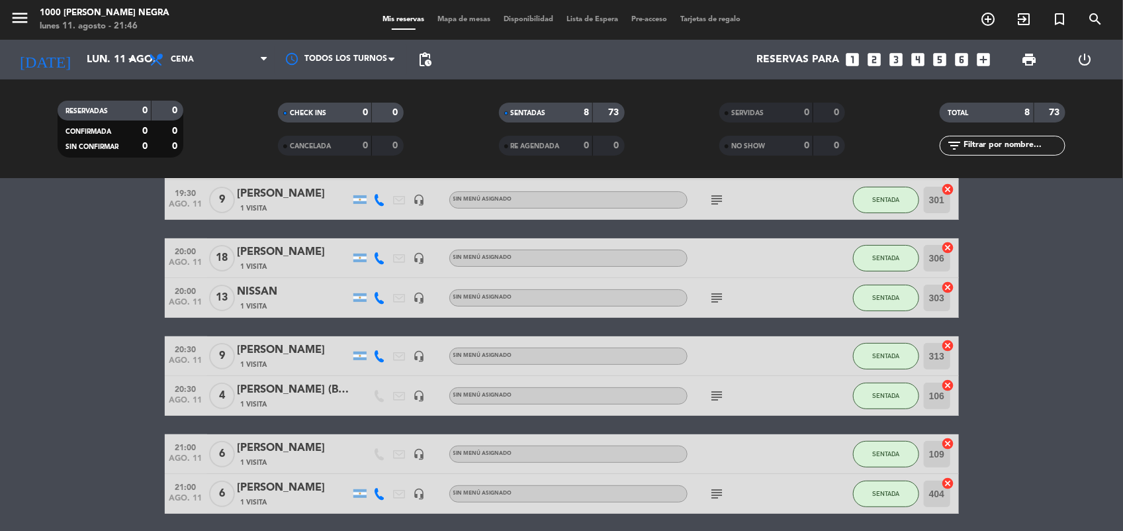
click at [718, 299] on icon "subject" at bounding box center [717, 298] width 16 height 16
click at [716, 399] on icon "subject" at bounding box center [717, 396] width 16 height 16
click at [713, 490] on icon "subject" at bounding box center [717, 494] width 16 height 16
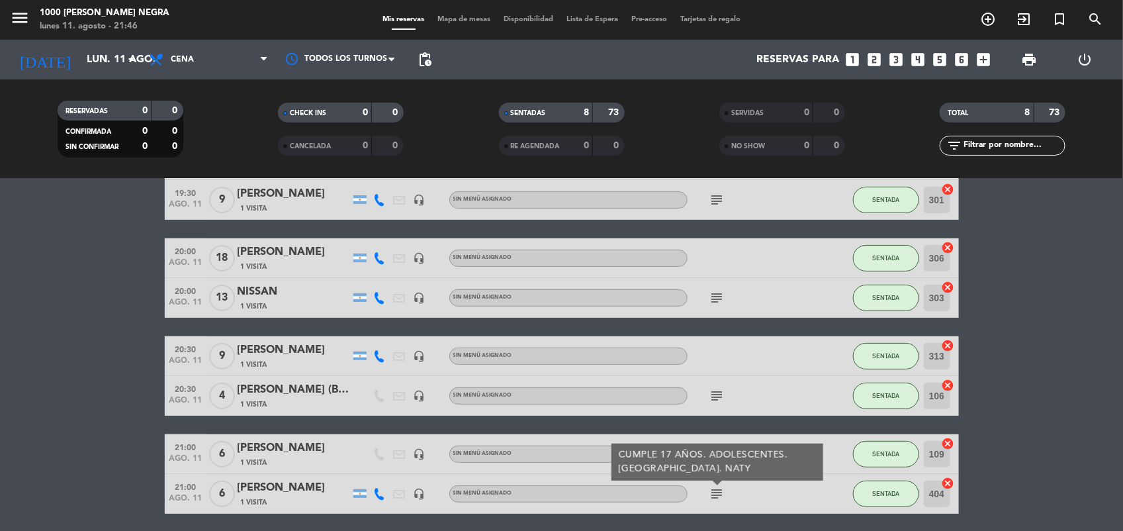
click at [1035, 425] on bookings-row "19:30 ago. 11 8 ALEJANDRO BALONA 1 Visita headset_mic Sin menú asignado subject…" at bounding box center [561, 326] width 1123 height 373
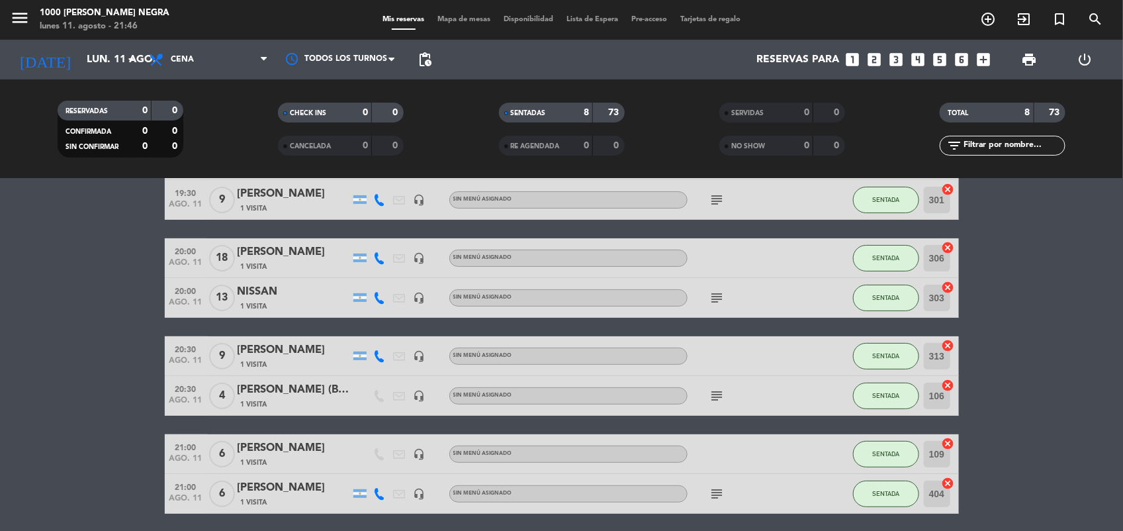
click at [713, 300] on icon "subject" at bounding box center [717, 298] width 16 height 16
